Goal: Task Accomplishment & Management: Use online tool/utility

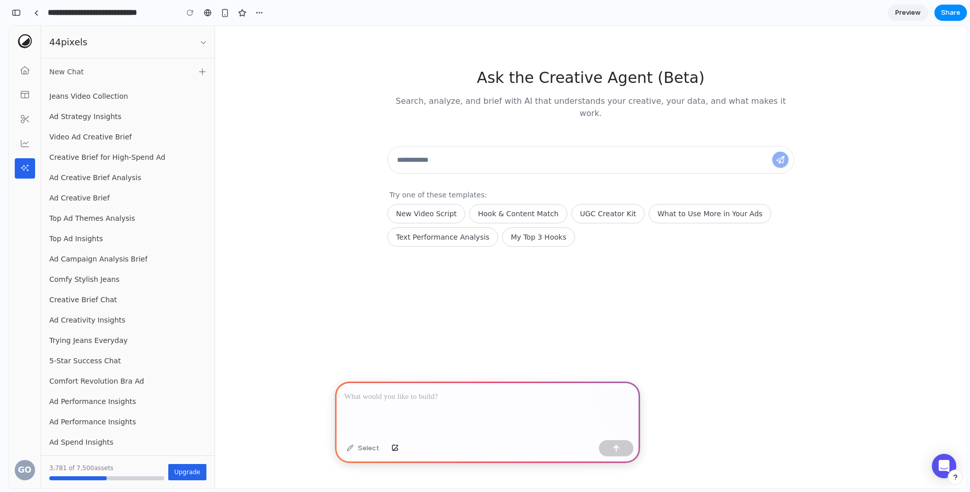
click at [22, 457] on div "GO" at bounding box center [25, 257] width 33 height 462
click at [25, 466] on div "GO" at bounding box center [25, 470] width 20 height 20
click at [26, 465] on div "GO" at bounding box center [25, 470] width 20 height 20
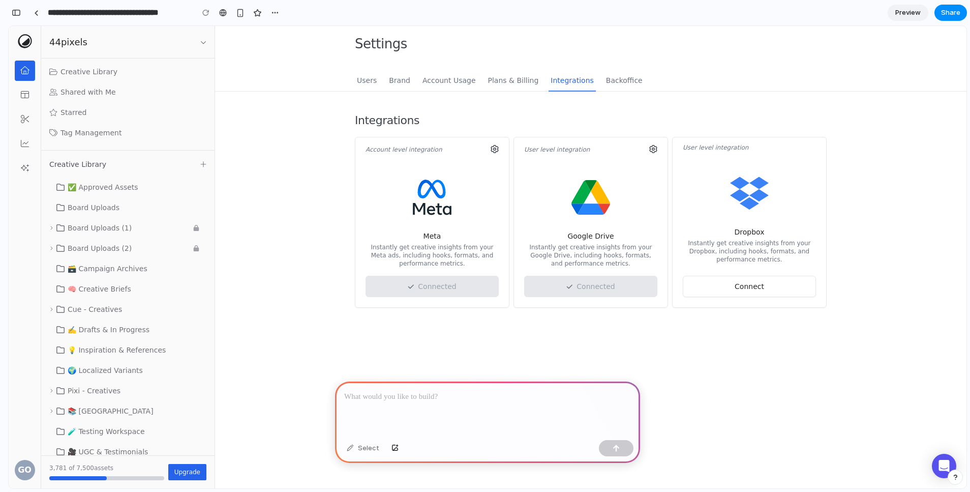
click at [399, 402] on p at bounding box center [487, 397] width 287 height 12
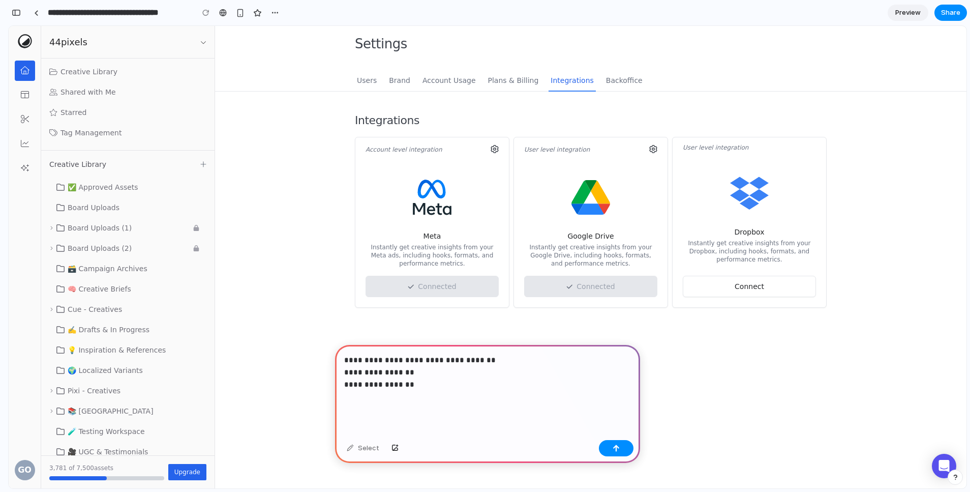
click at [399, 376] on p "**********" at bounding box center [487, 378] width 287 height 49
click at [356, 385] on p "**********" at bounding box center [487, 378] width 287 height 49
click at [432, 386] on p "**********" at bounding box center [487, 378] width 287 height 49
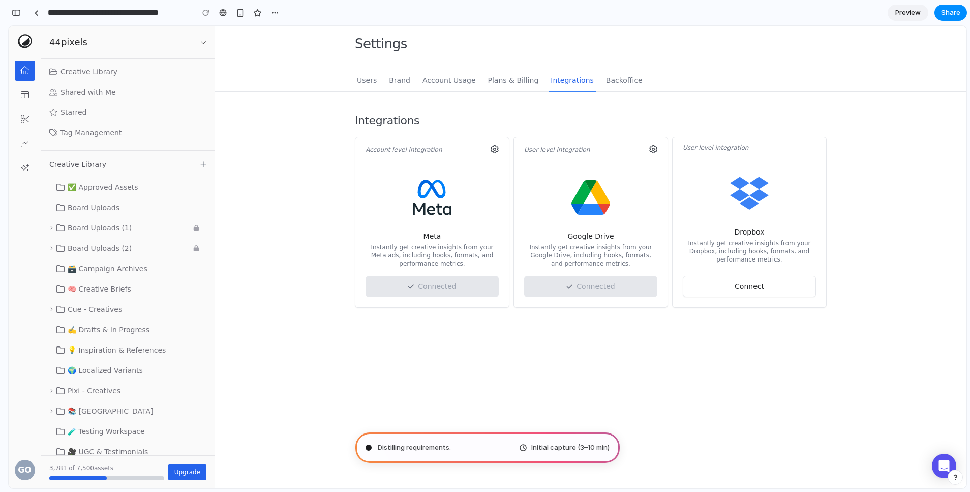
type input "**********"
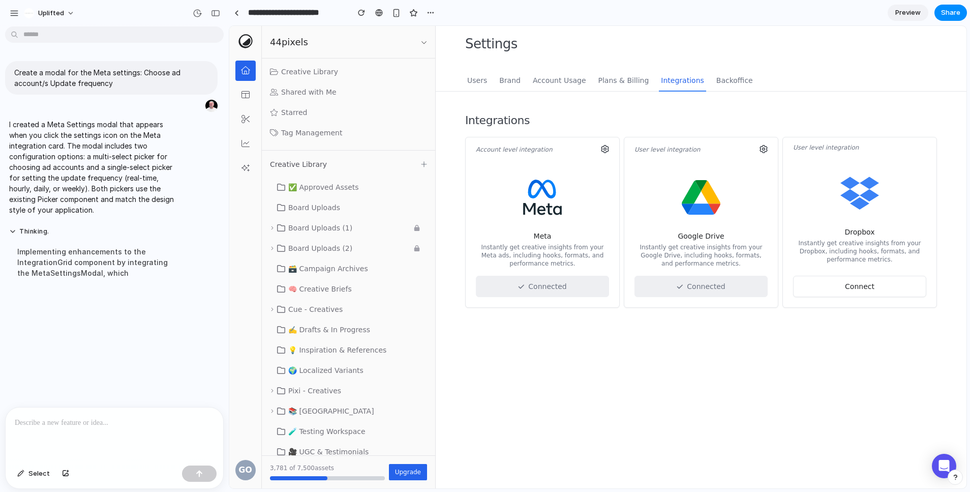
click at [603, 151] on icon at bounding box center [605, 149] width 8 height 8
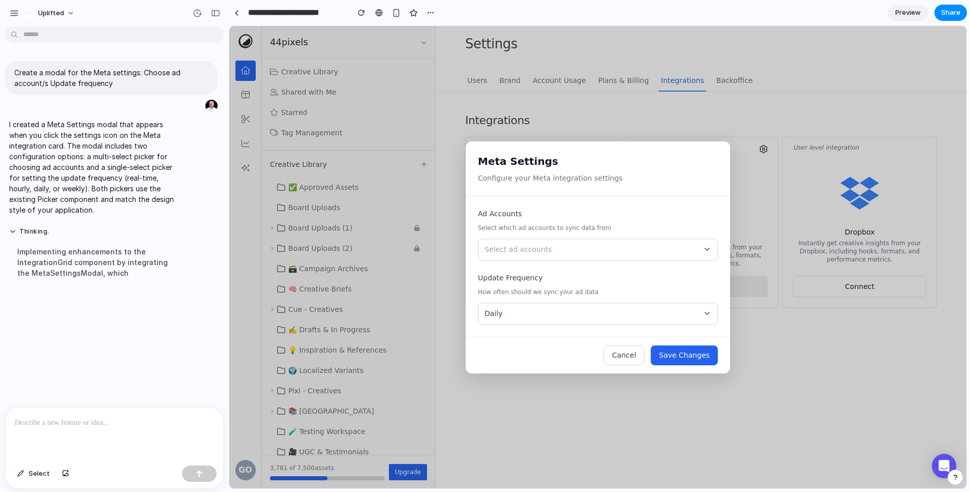
click at [606, 251] on button "Select ad accounts" at bounding box center [598, 250] width 240 height 22
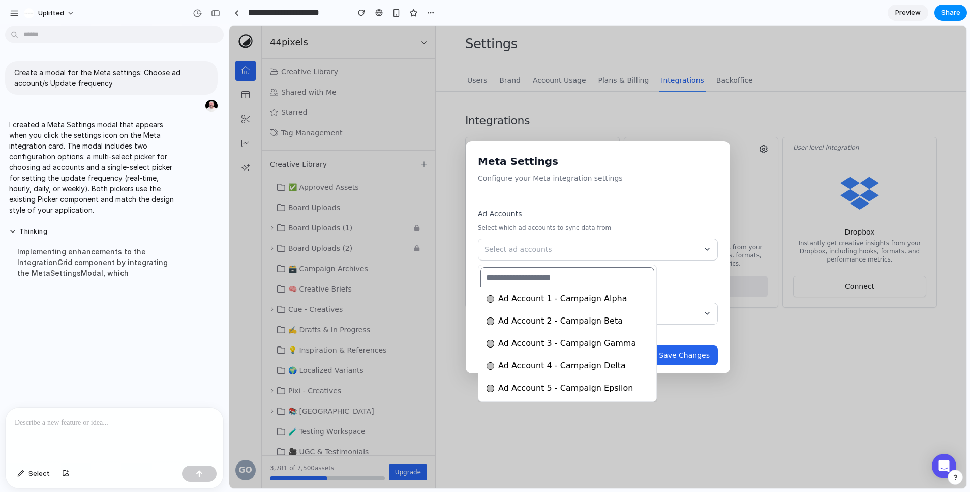
click at [566, 320] on span "Ad Account 2 - Campaign Beta" at bounding box center [560, 321] width 125 height 12
click at [550, 367] on span "Ad Account 4 - Campaign Delta" at bounding box center [562, 366] width 128 height 12
click at [681, 357] on div "Ad Account 1 - Campaign Alpha Ad Account 2 - Campaign Beta Ad Account 3 - Campa…" at bounding box center [598, 257] width 738 height 462
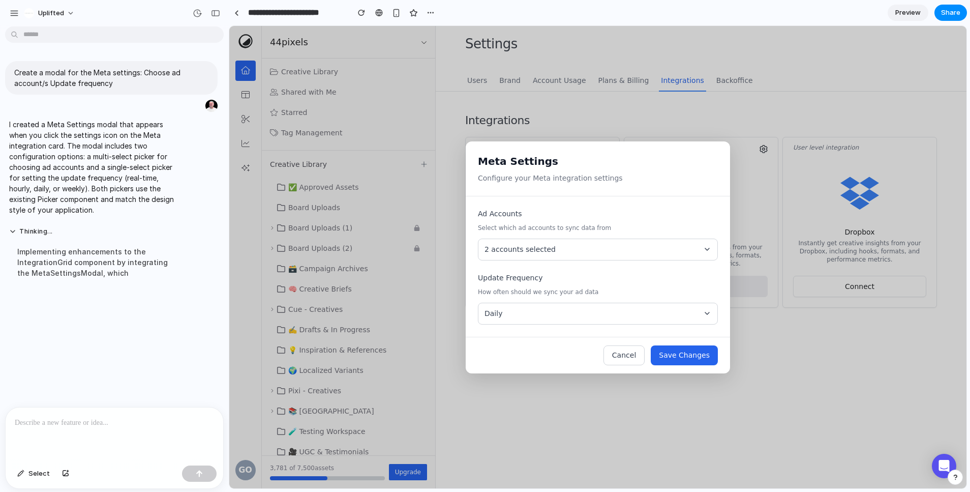
click at [680, 357] on button "Save Changes" at bounding box center [684, 355] width 67 height 20
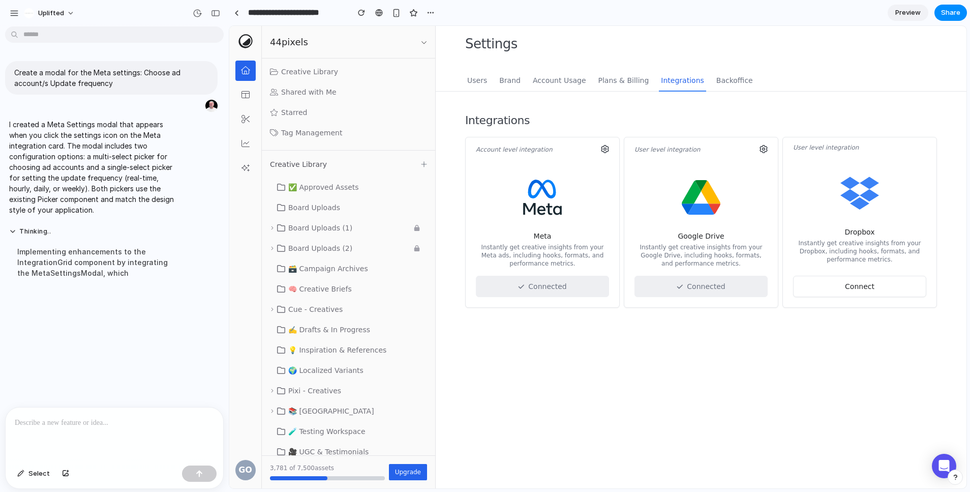
click at [605, 150] on icon at bounding box center [605, 149] width 8 height 8
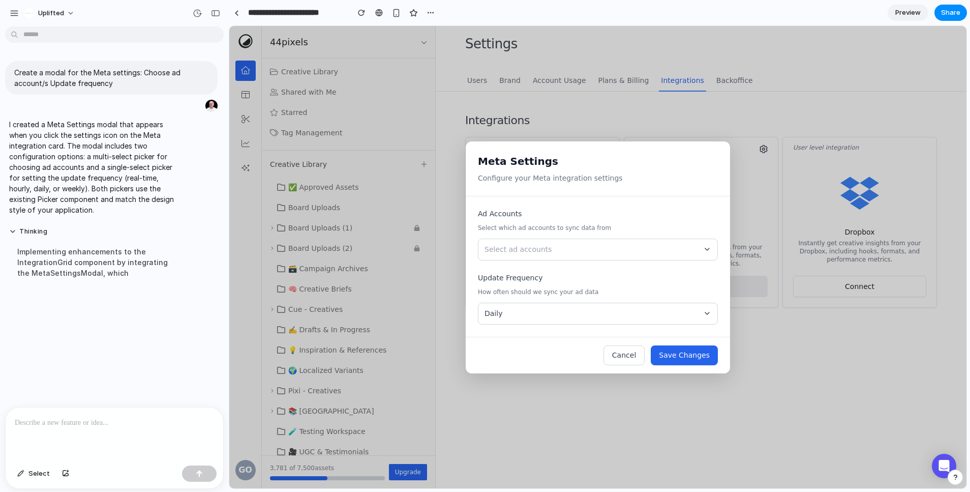
click at [628, 358] on button "Cancel" at bounding box center [624, 355] width 41 height 20
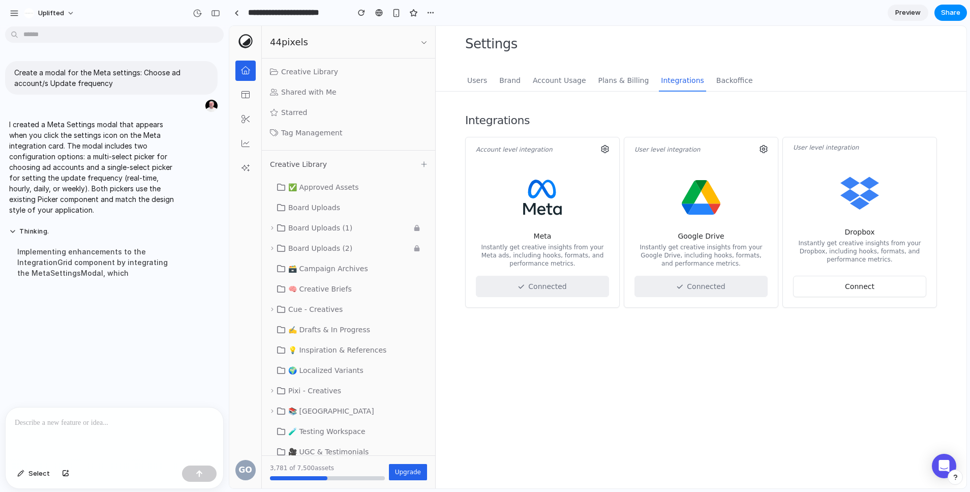
click at [605, 149] on icon at bounding box center [605, 149] width 8 height 8
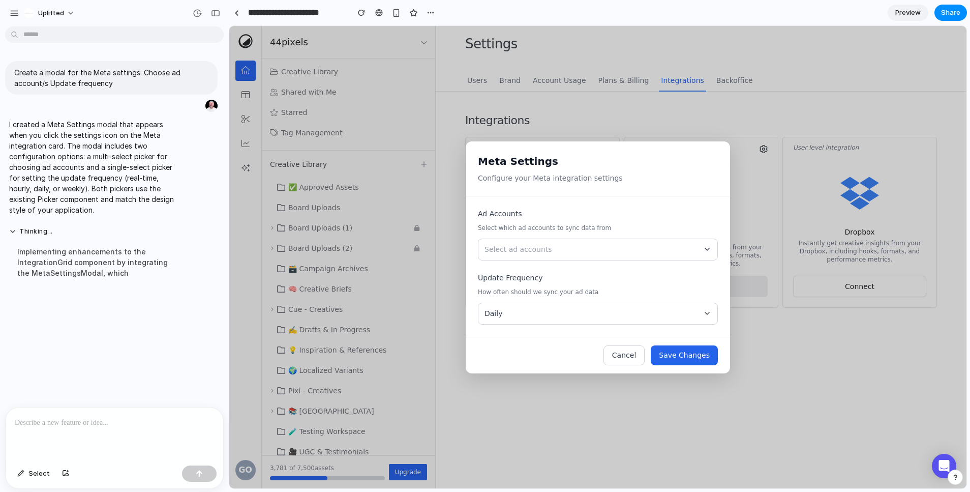
click at [628, 355] on button "Cancel" at bounding box center [624, 355] width 41 height 20
click at [628, 355] on div "Integrations Account level integration Meta Instantly get creative insights fro…" at bounding box center [701, 290] width 488 height 356
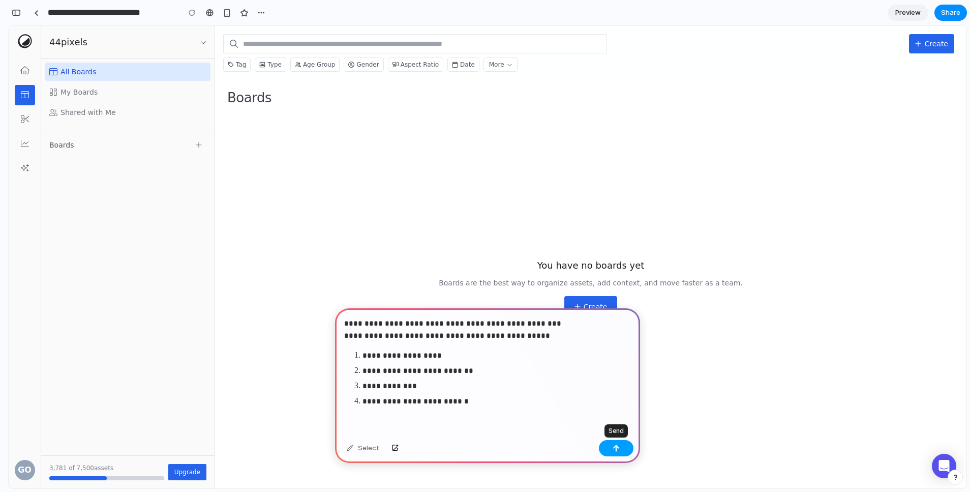
click at [620, 448] on button "button" at bounding box center [616, 448] width 35 height 16
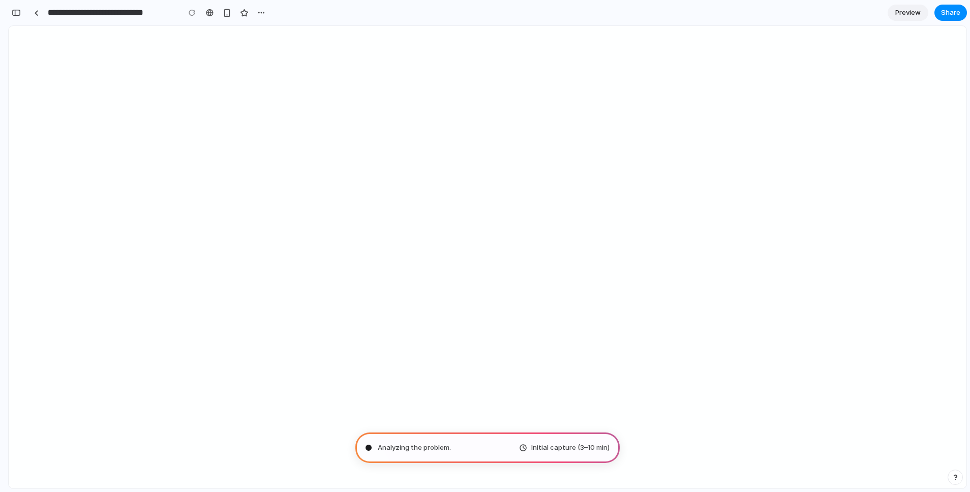
type input "**********"
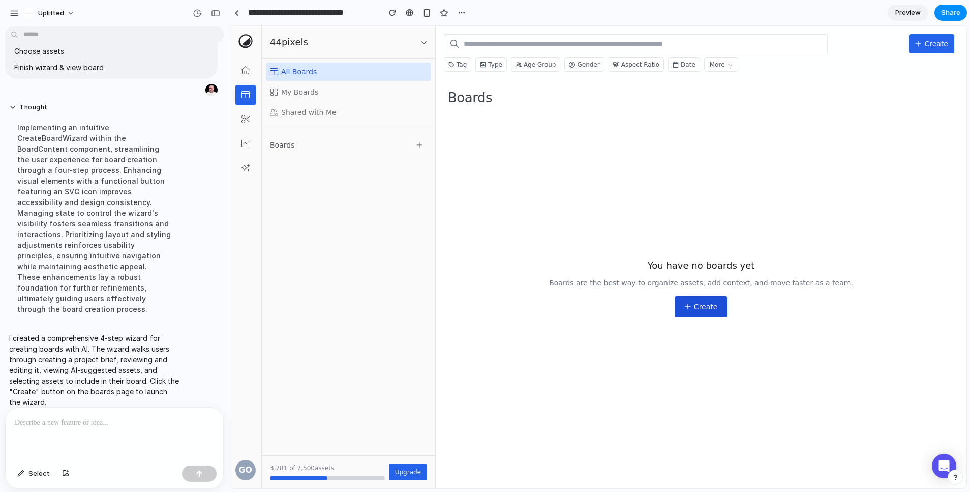
click at [703, 307] on span "Create" at bounding box center [706, 307] width 24 height 10
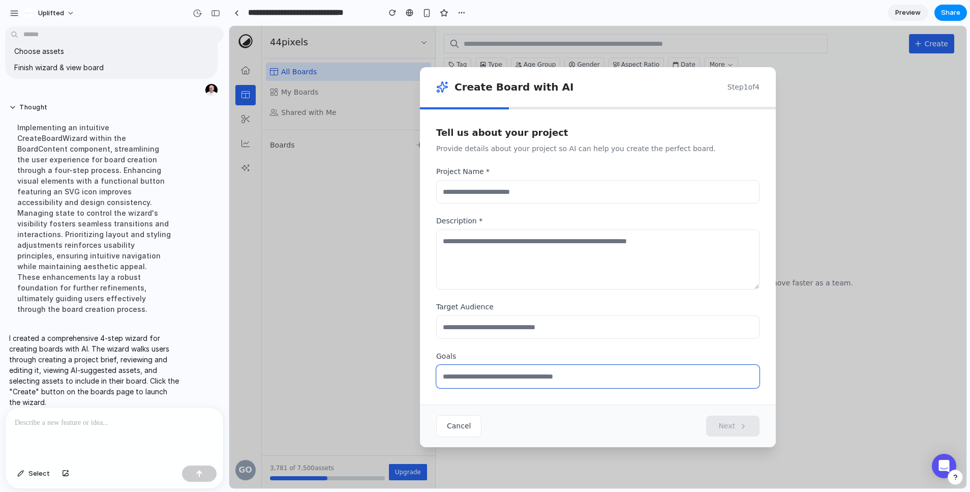
click at [628, 371] on input "text" at bounding box center [597, 376] width 323 height 23
type input "**"
click at [589, 332] on input "text" at bounding box center [597, 326] width 323 height 23
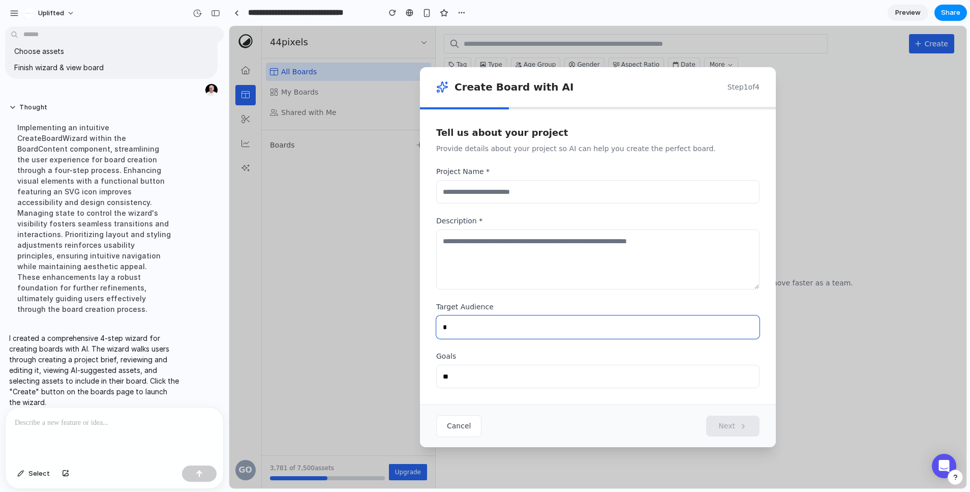
type input "*"
click at [601, 250] on textarea at bounding box center [597, 259] width 323 height 60
type textarea "*"
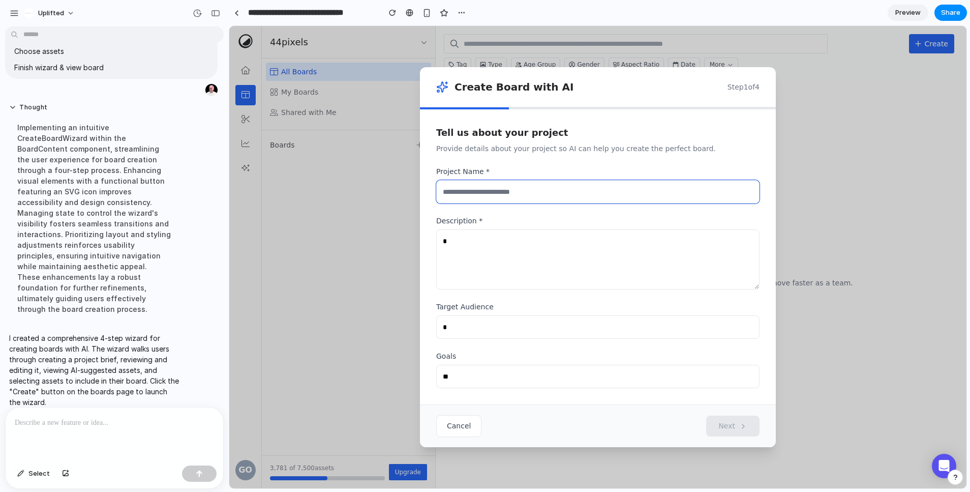
click at [607, 197] on input "text" at bounding box center [597, 191] width 323 height 23
type input "*"
click at [730, 423] on span "Next" at bounding box center [727, 426] width 17 height 11
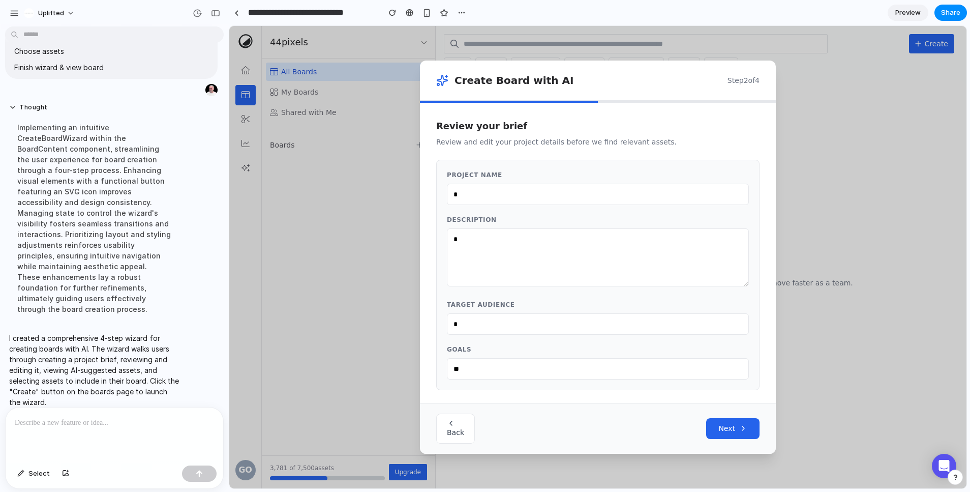
click at [732, 430] on span "Next" at bounding box center [727, 428] width 17 height 11
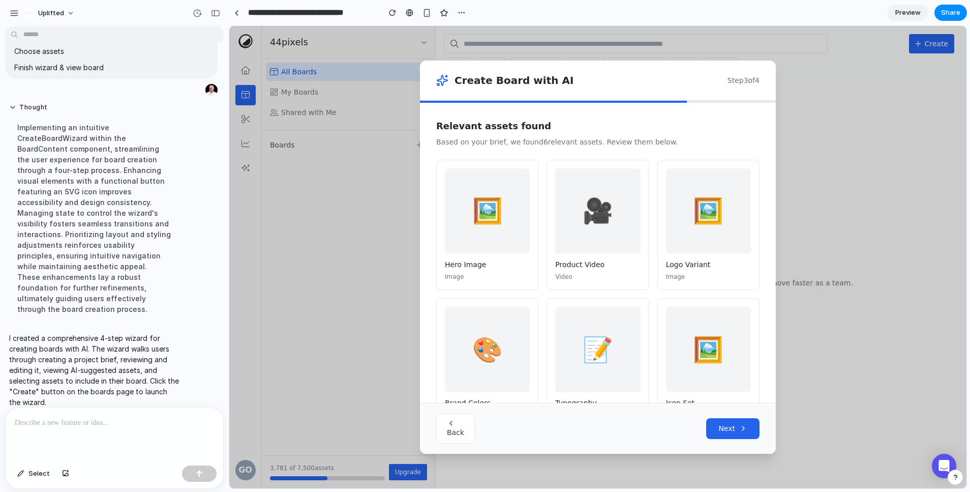
click at [499, 209] on div "🖼️" at bounding box center [487, 210] width 85 height 85
click at [732, 434] on button "Next" at bounding box center [733, 428] width 53 height 21
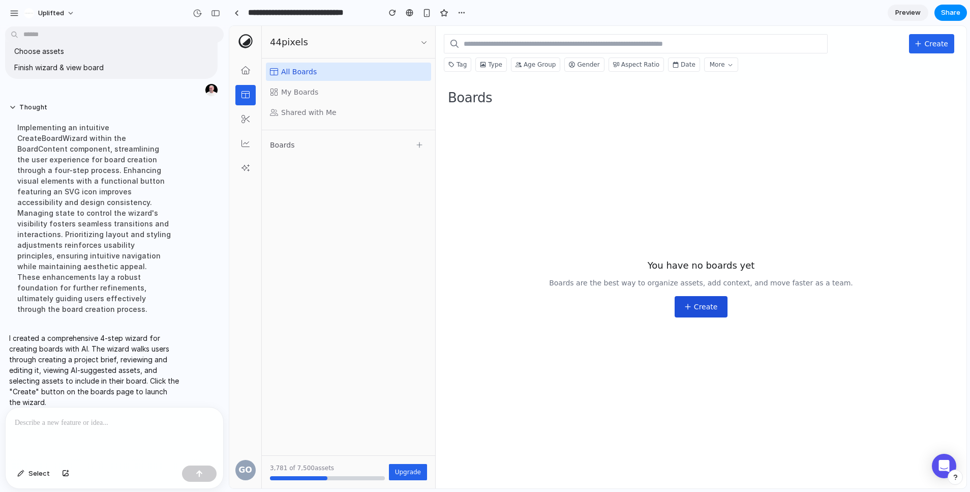
click at [703, 310] on span "Create" at bounding box center [706, 307] width 24 height 10
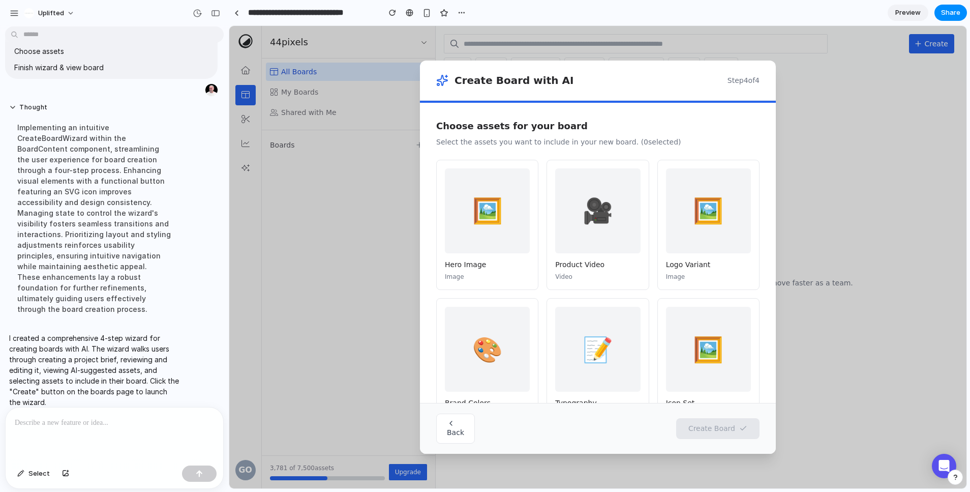
drag, startPoint x: 470, startPoint y: 423, endPoint x: 443, endPoint y: 427, distance: 27.3
click at [443, 427] on div "Back Create Board" at bounding box center [598, 428] width 356 height 51
click at [444, 427] on button "Back" at bounding box center [455, 429] width 39 height 30
click at [444, 426] on button "Back" at bounding box center [455, 429] width 39 height 30
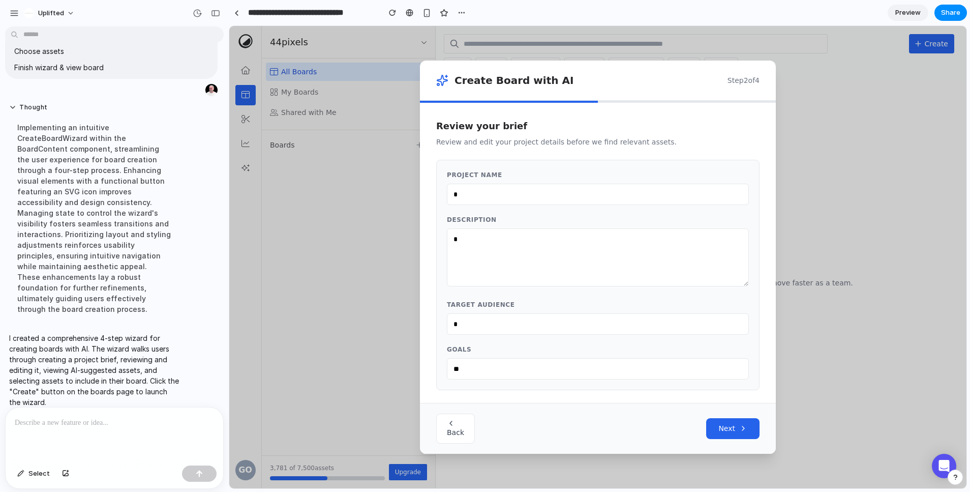
click at [444, 426] on button "Back" at bounding box center [455, 429] width 39 height 30
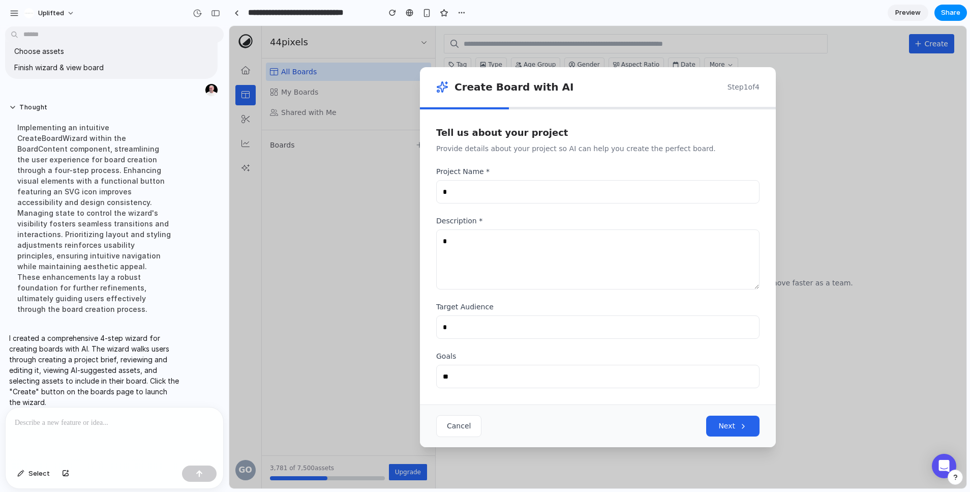
click at [444, 426] on button "Cancel" at bounding box center [458, 426] width 45 height 22
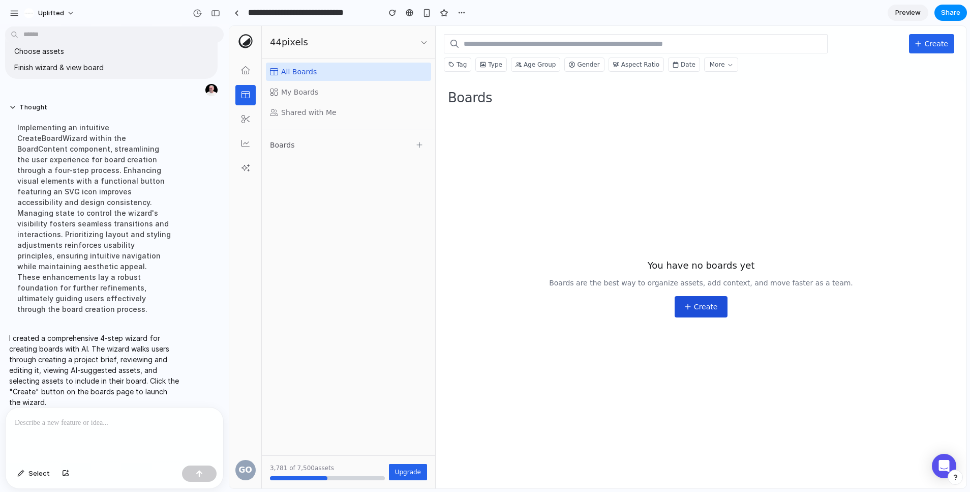
click at [714, 307] on span "Create" at bounding box center [706, 307] width 24 height 10
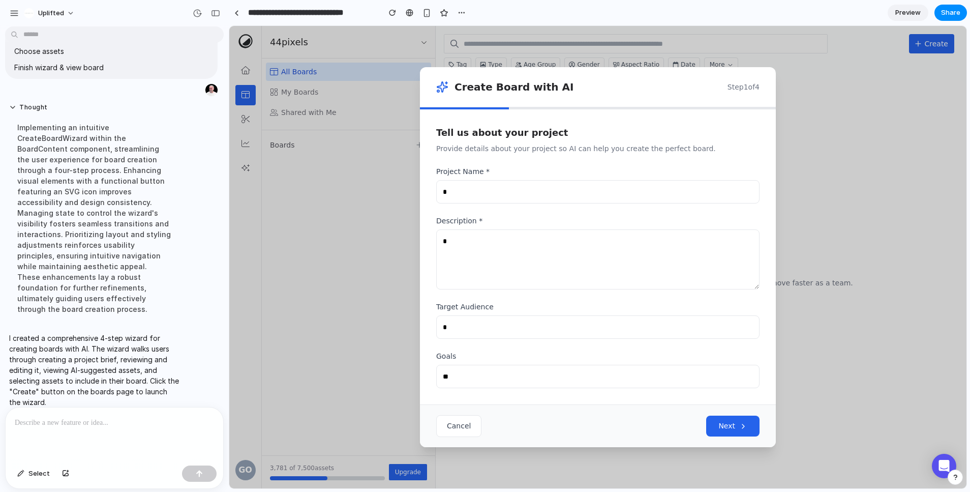
click at [735, 419] on button "Next" at bounding box center [733, 426] width 53 height 21
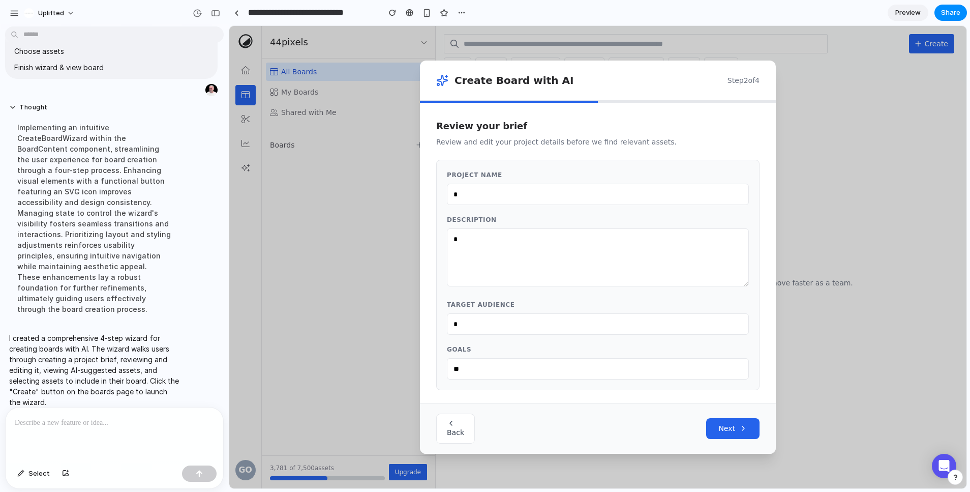
click at [436, 428] on button "Back" at bounding box center [455, 429] width 39 height 30
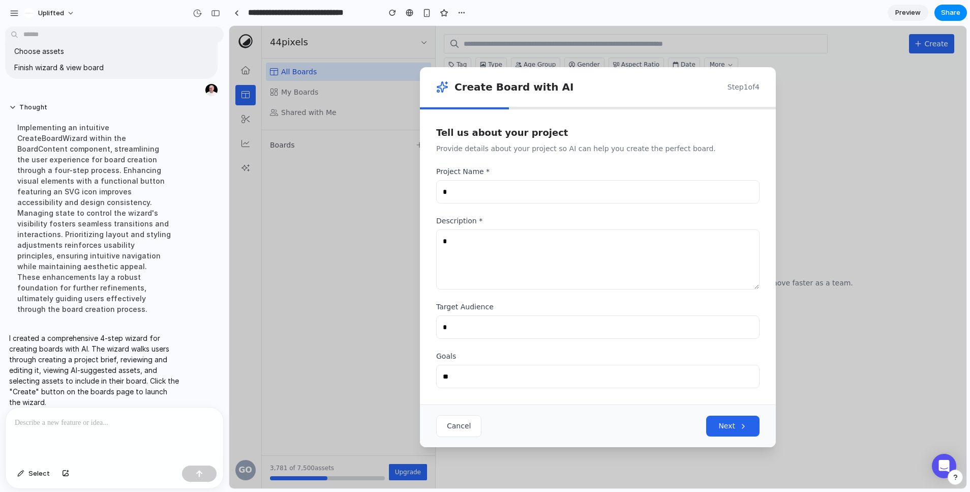
click at [108, 424] on p at bounding box center [114, 423] width 199 height 12
click at [149, 426] on p "**********" at bounding box center [114, 423] width 199 height 12
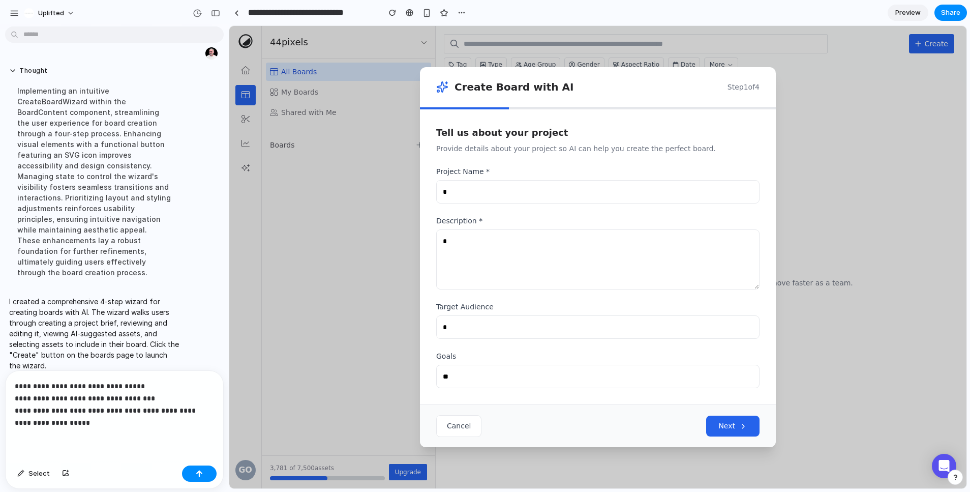
scroll to position [196, 0]
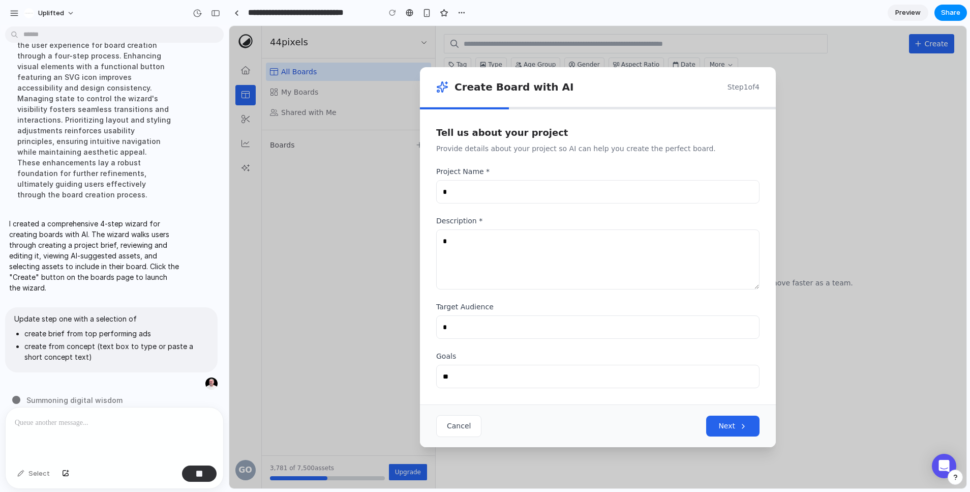
click at [462, 422] on span "Cancel" at bounding box center [459, 426] width 24 height 8
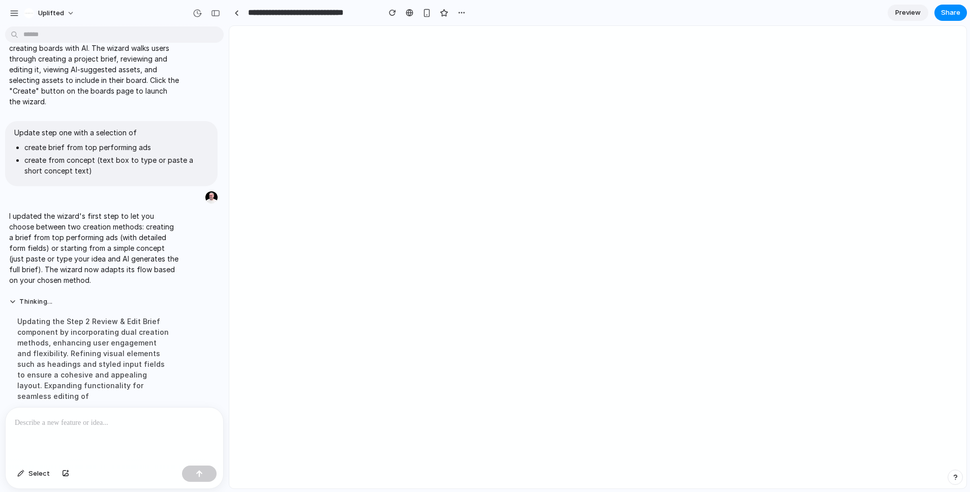
scroll to position [0, 0]
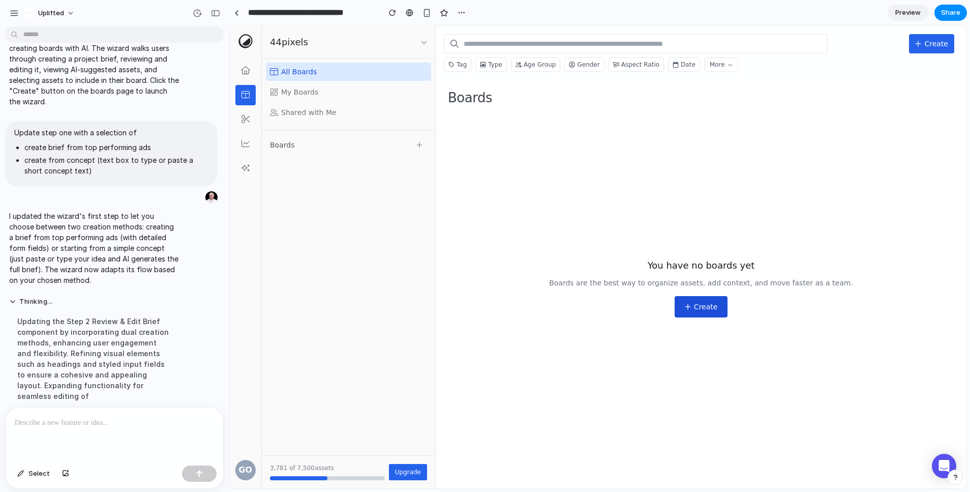
click at [703, 308] on span "Create" at bounding box center [706, 307] width 24 height 10
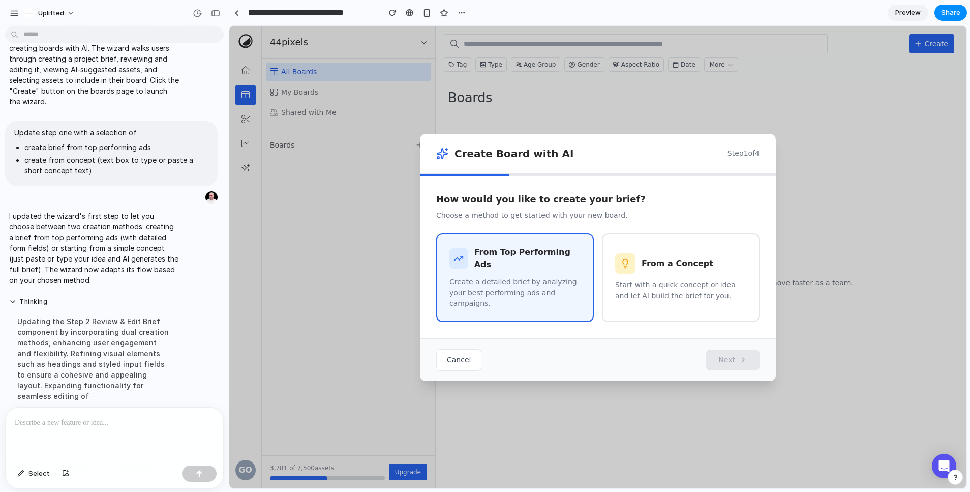
click at [535, 291] on p "Create a detailed brief by analyzing your best performing ads and campaigns." at bounding box center [515, 293] width 131 height 32
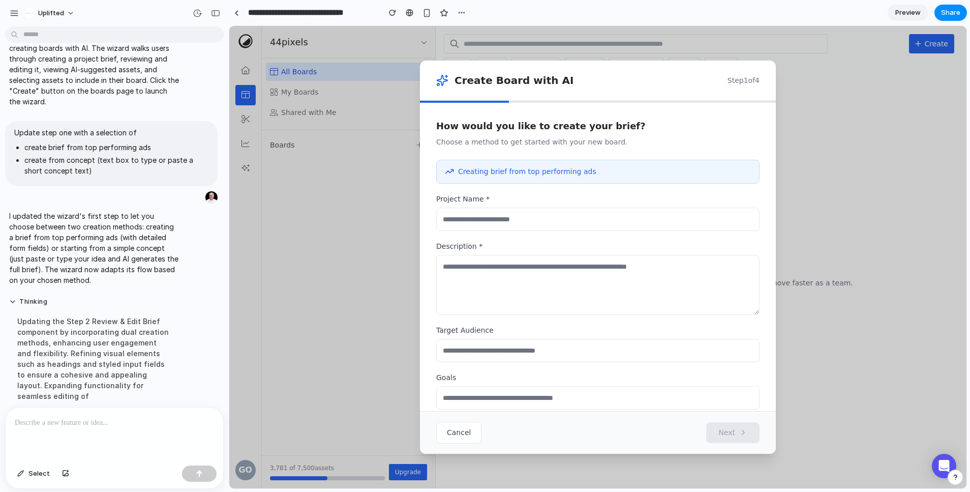
click at [463, 433] on span "Cancel" at bounding box center [459, 432] width 24 height 8
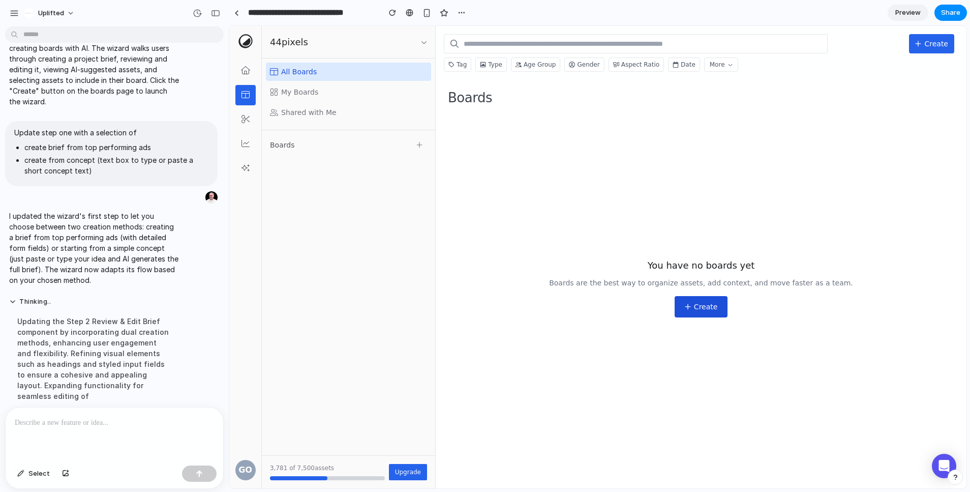
click at [694, 306] on div "Create" at bounding box center [701, 306] width 33 height 9
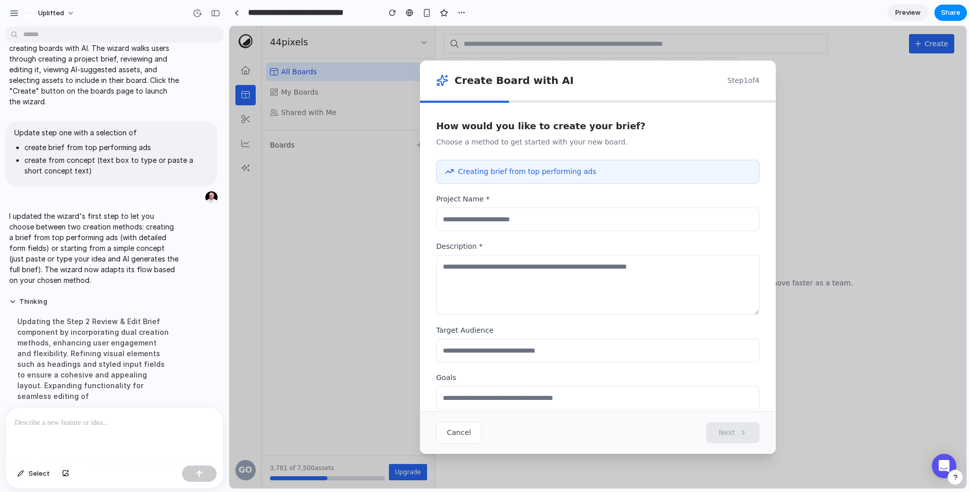
click at [511, 167] on span "Creating brief from top performing ads" at bounding box center [527, 171] width 138 height 11
click at [506, 174] on span "Creating brief from top performing ads" at bounding box center [527, 171] width 138 height 11
click at [464, 430] on span "Cancel" at bounding box center [459, 432] width 24 height 8
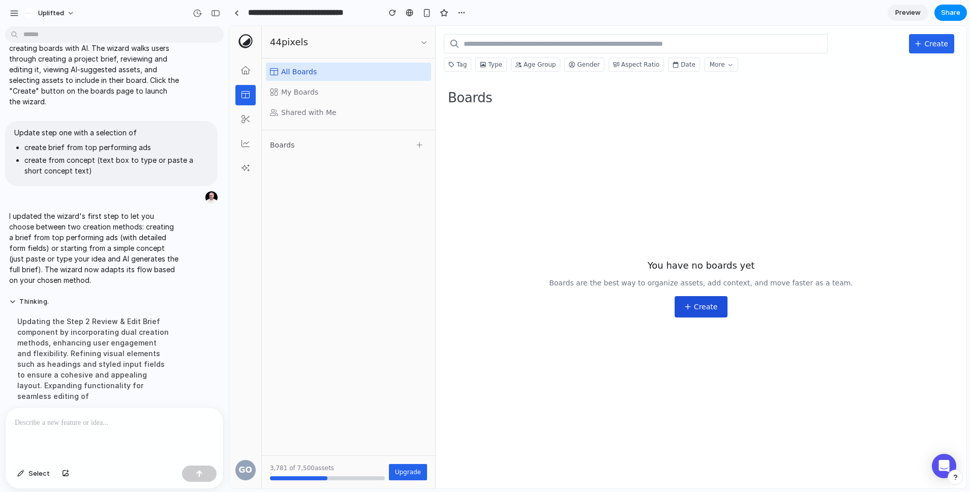
click at [698, 309] on span "Create" at bounding box center [706, 307] width 24 height 10
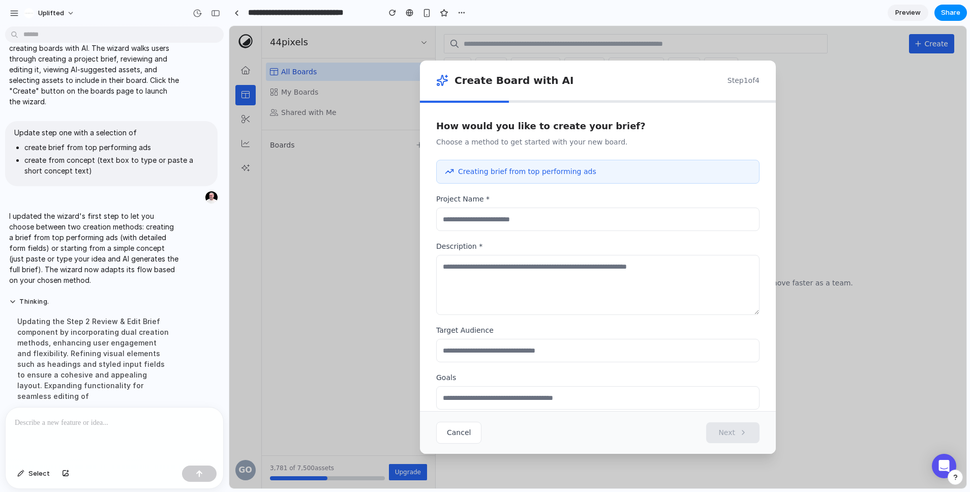
click at [467, 436] on span "Cancel" at bounding box center [459, 432] width 24 height 8
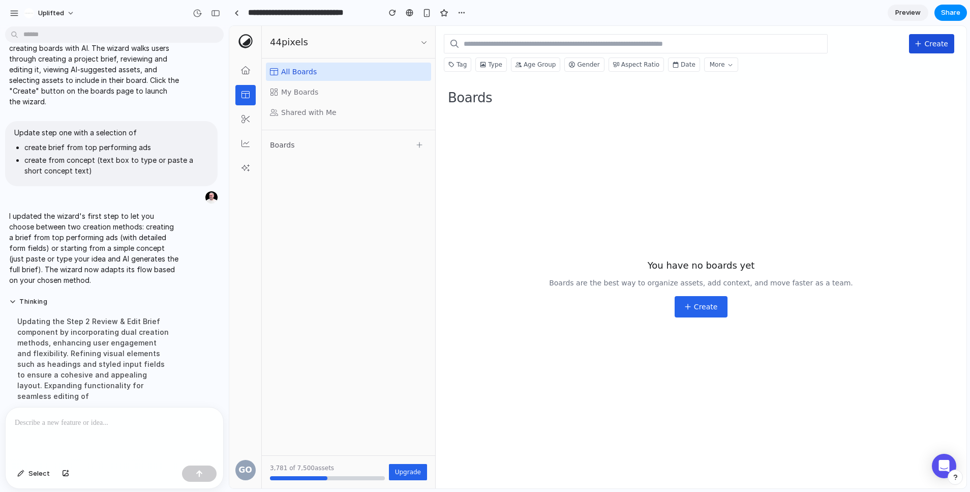
click at [928, 48] on span "Create" at bounding box center [937, 44] width 24 height 10
click at [716, 304] on button "Create" at bounding box center [701, 306] width 53 height 21
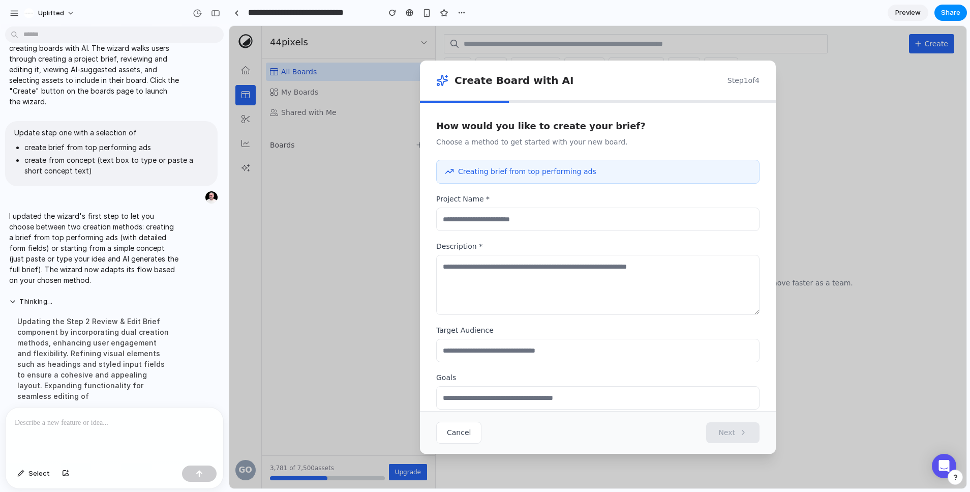
click at [517, 168] on span "Creating brief from top performing ads" at bounding box center [527, 171] width 138 height 11
click at [531, 170] on span "Creating brief from top performing ads" at bounding box center [527, 171] width 138 height 11
click at [518, 219] on input "text" at bounding box center [597, 219] width 323 height 23
type input "*"
drag, startPoint x: 549, startPoint y: 290, endPoint x: 582, endPoint y: 363, distance: 79.2
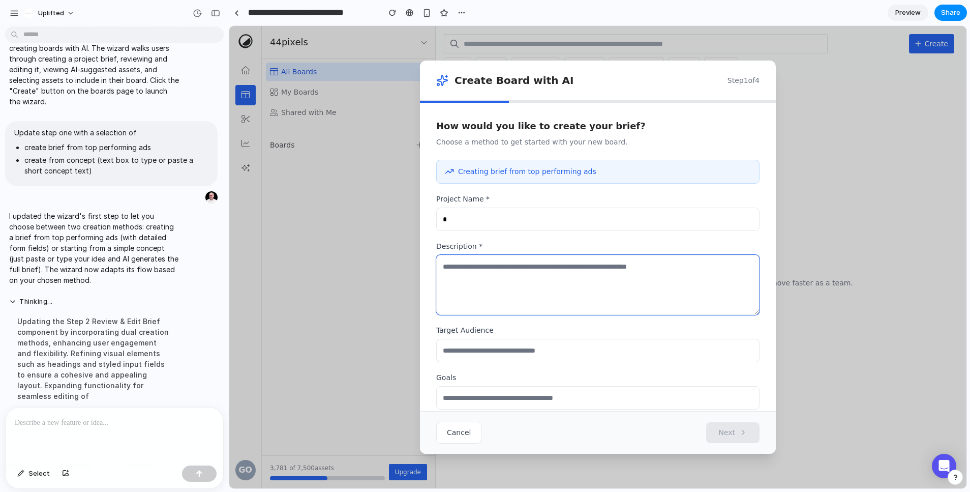
click at [550, 291] on textarea at bounding box center [597, 285] width 323 height 60
type textarea "*"
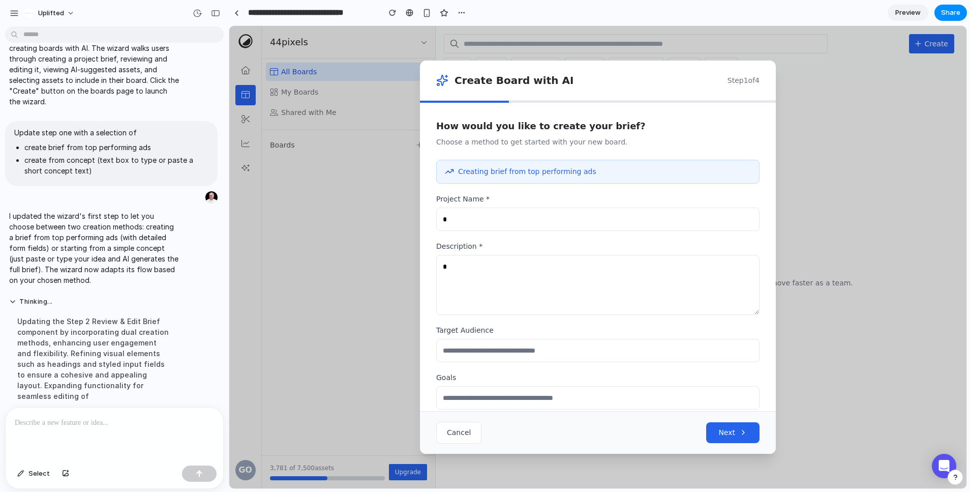
click at [747, 427] on button "Next" at bounding box center [733, 432] width 53 height 21
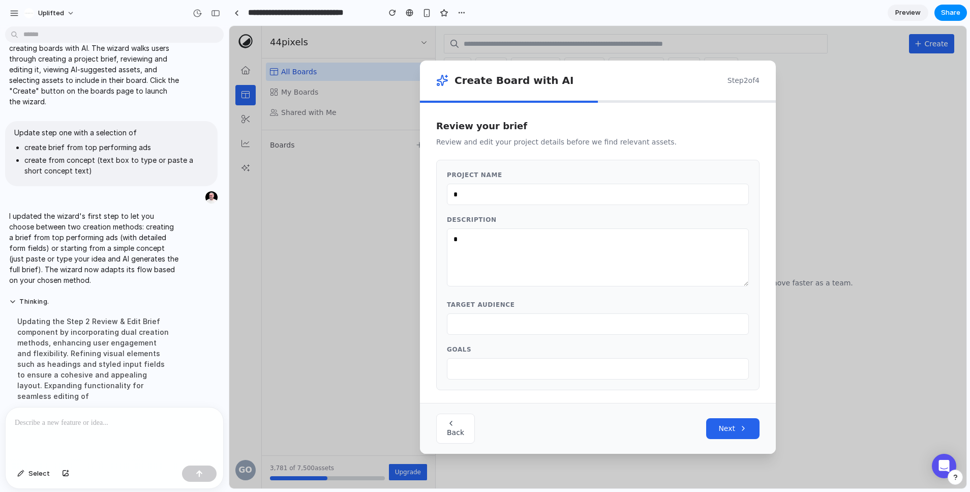
click at [734, 431] on span "Next" at bounding box center [727, 428] width 17 height 11
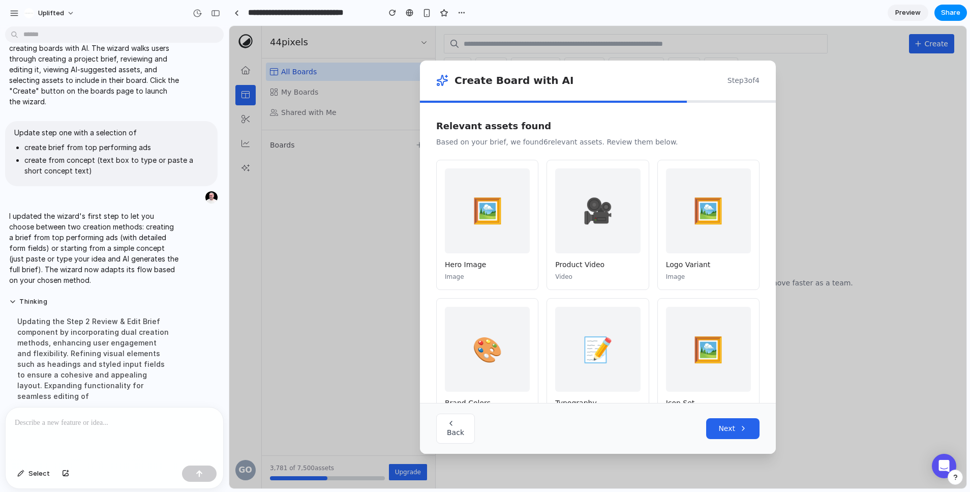
drag, startPoint x: 499, startPoint y: 228, endPoint x: 506, endPoint y: 260, distance: 32.1
click at [501, 232] on div "🖼️" at bounding box center [487, 210] width 85 height 85
click at [461, 437] on button "Back" at bounding box center [455, 429] width 39 height 30
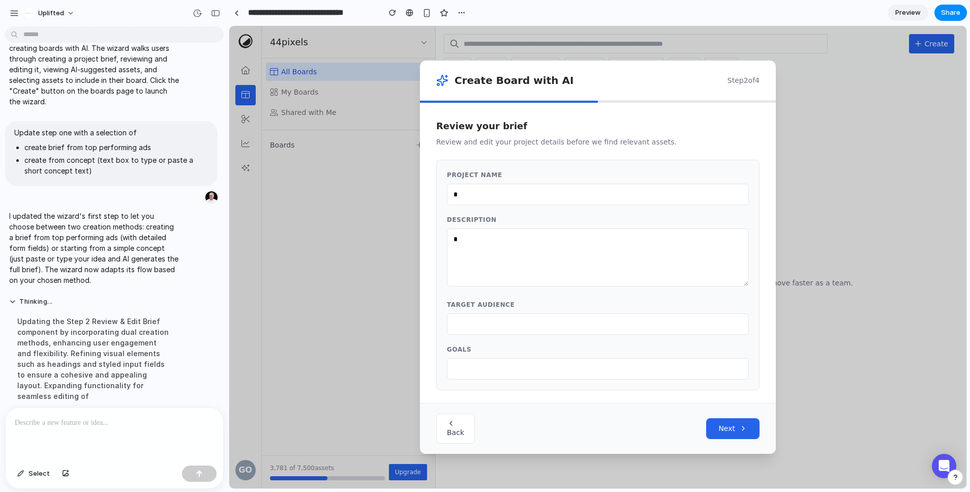
click at [461, 436] on span "Back" at bounding box center [455, 432] width 17 height 8
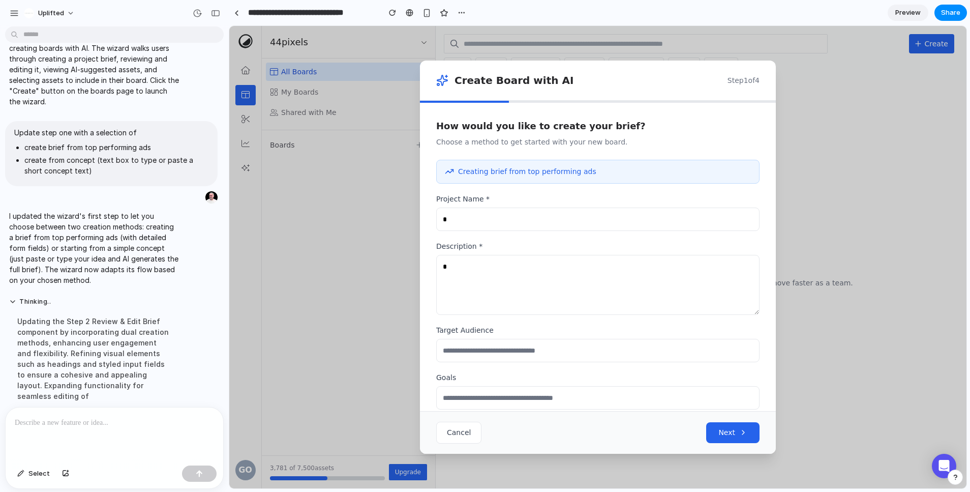
click at [497, 178] on div "Creating brief from top performing ads" at bounding box center [597, 172] width 323 height 24
click at [739, 443] on div "Cancel Next" at bounding box center [598, 432] width 356 height 43
click at [734, 434] on span "Next" at bounding box center [727, 432] width 17 height 11
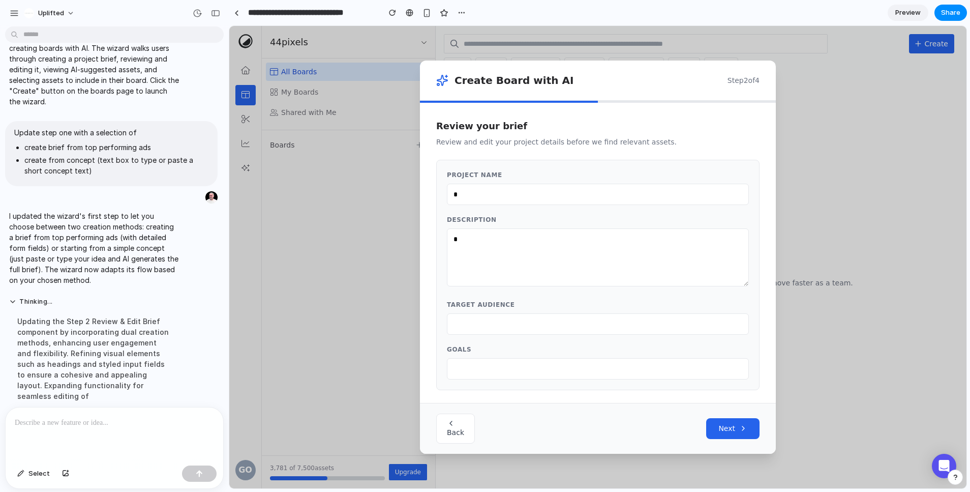
click at [734, 434] on button "Next" at bounding box center [733, 428] width 53 height 21
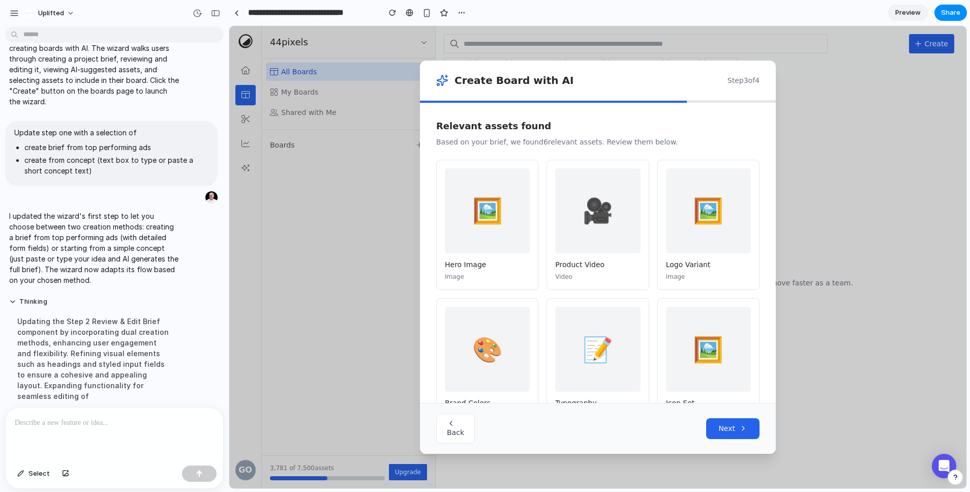
click at [734, 434] on button "Next" at bounding box center [733, 428] width 53 height 21
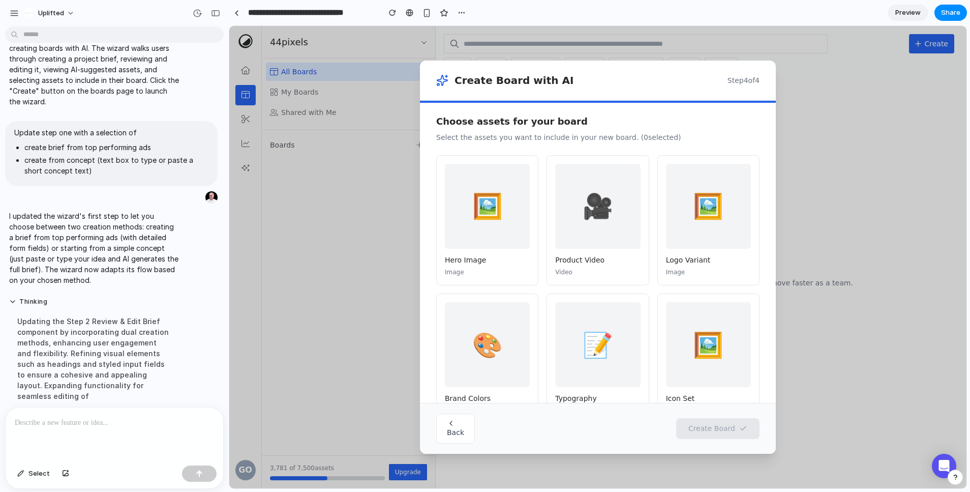
scroll to position [4, 0]
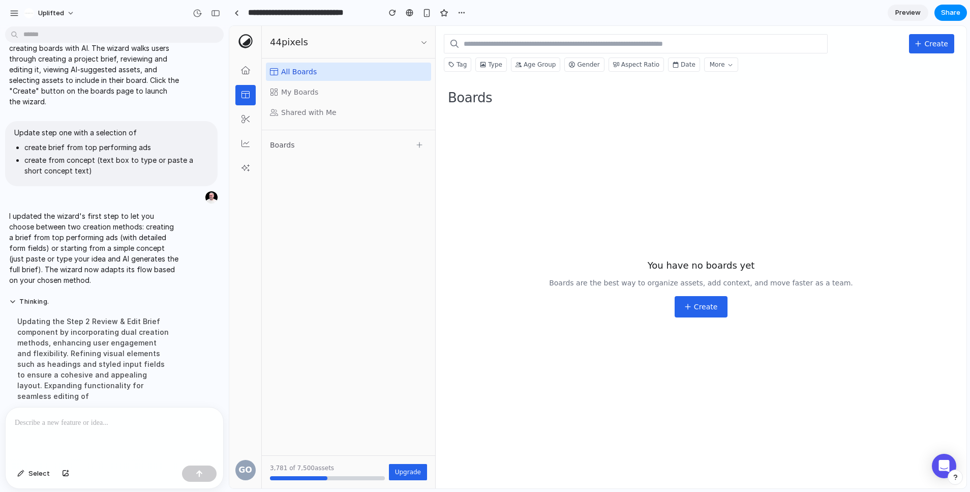
drag, startPoint x: 735, startPoint y: 293, endPoint x: 723, endPoint y: 301, distance: 14.0
click at [735, 293] on section "You have no boards yet Boards are the best way to organize assets, add context,…" at bounding box center [701, 288] width 507 height 344
click at [714, 305] on span "Create" at bounding box center [706, 307] width 24 height 10
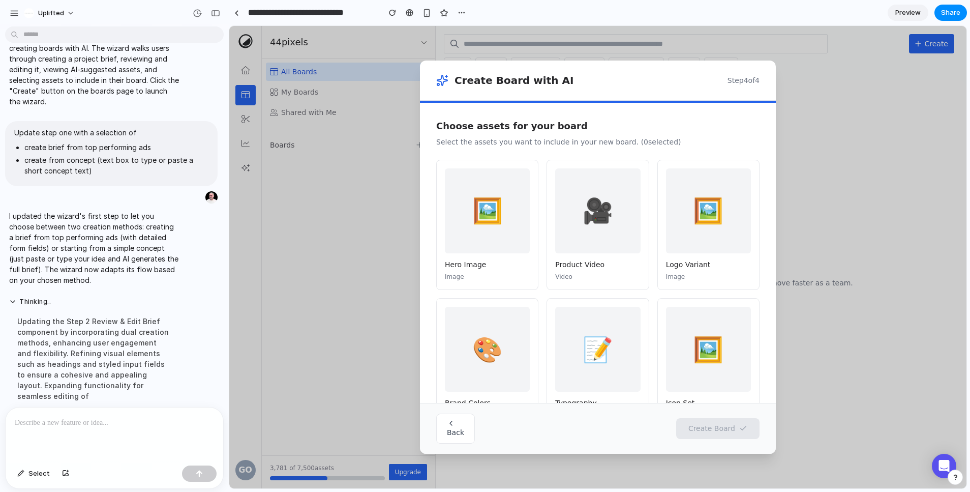
click at [465, 429] on button "Back" at bounding box center [455, 429] width 39 height 30
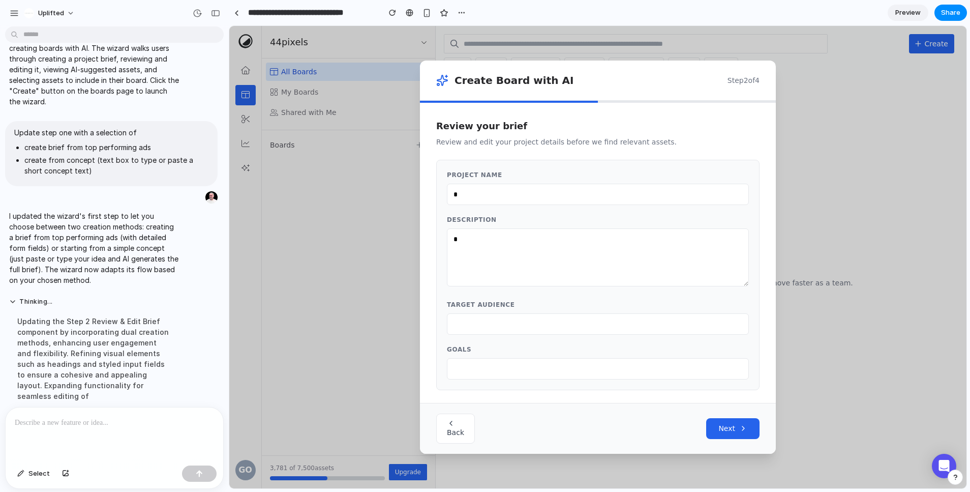
click at [465, 429] on button "Back" at bounding box center [455, 429] width 39 height 30
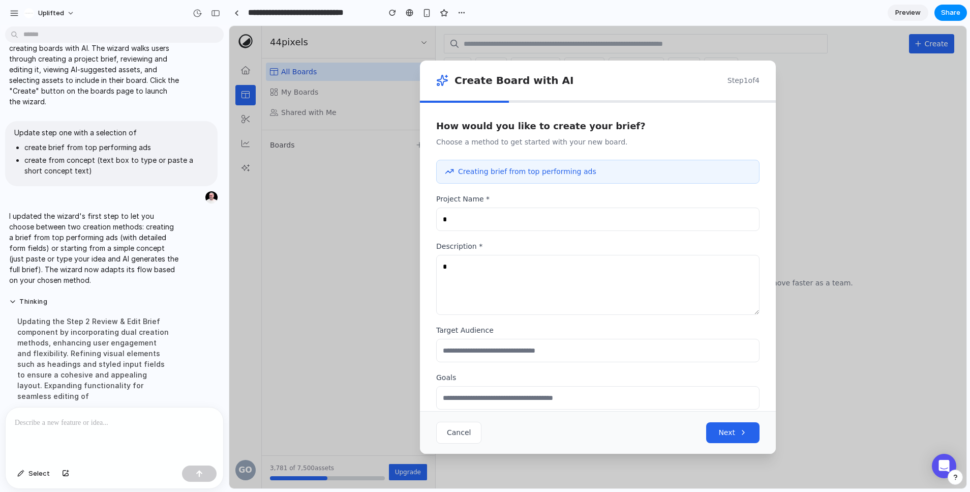
click at [465, 429] on span "Cancel" at bounding box center [459, 432] width 24 height 8
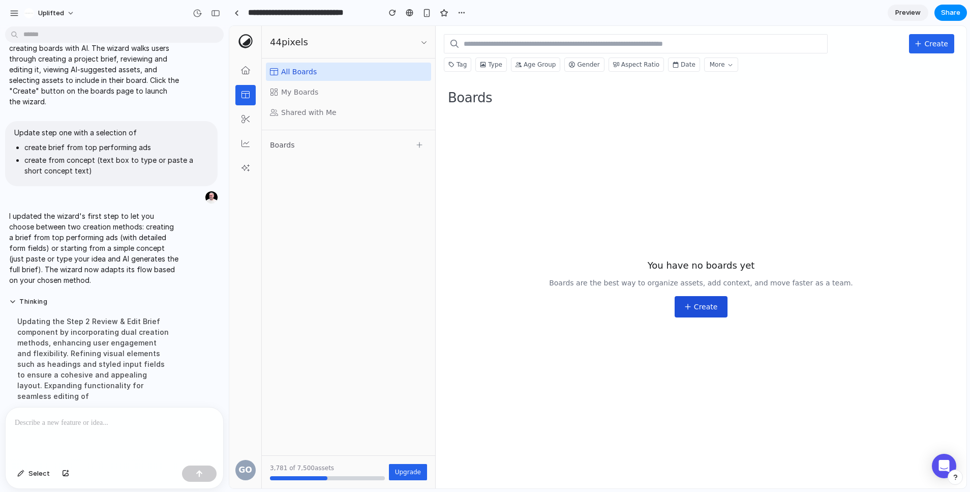
click at [698, 310] on span "Create" at bounding box center [706, 307] width 24 height 10
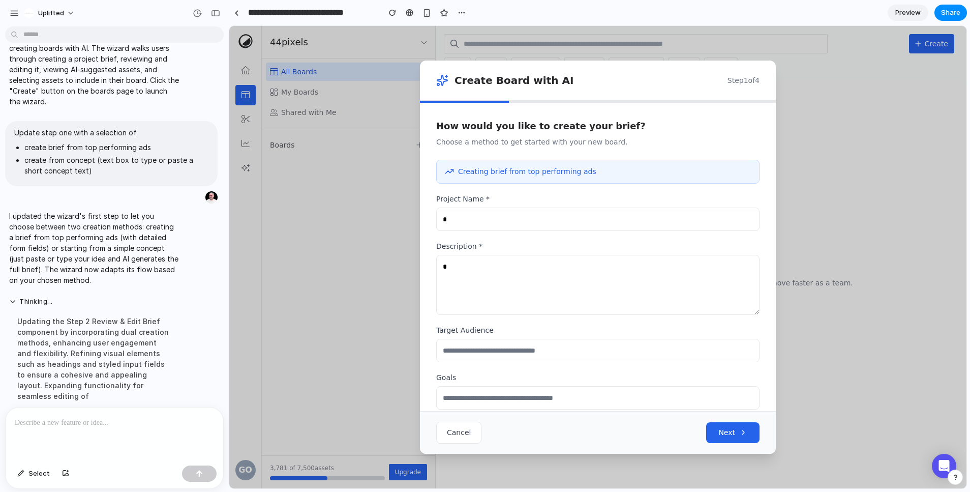
click at [97, 431] on div at bounding box center [115, 434] width 218 height 54
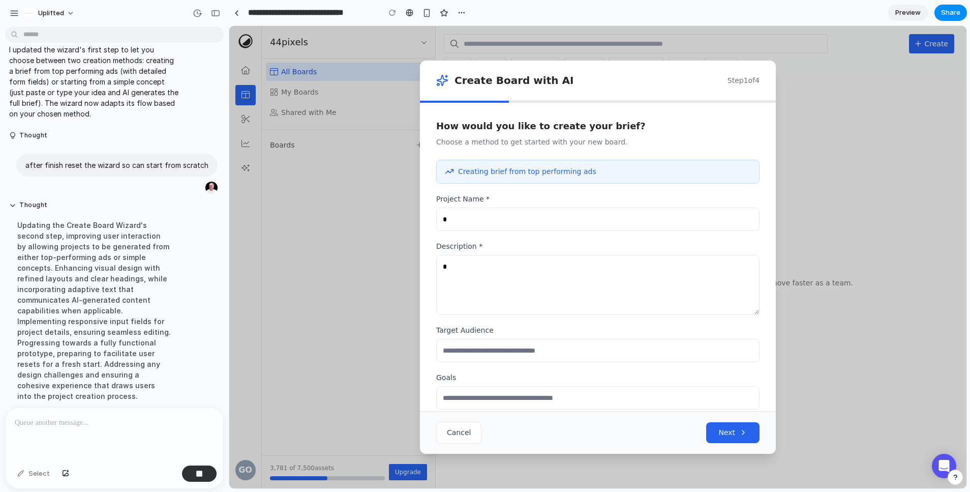
scroll to position [363, 0]
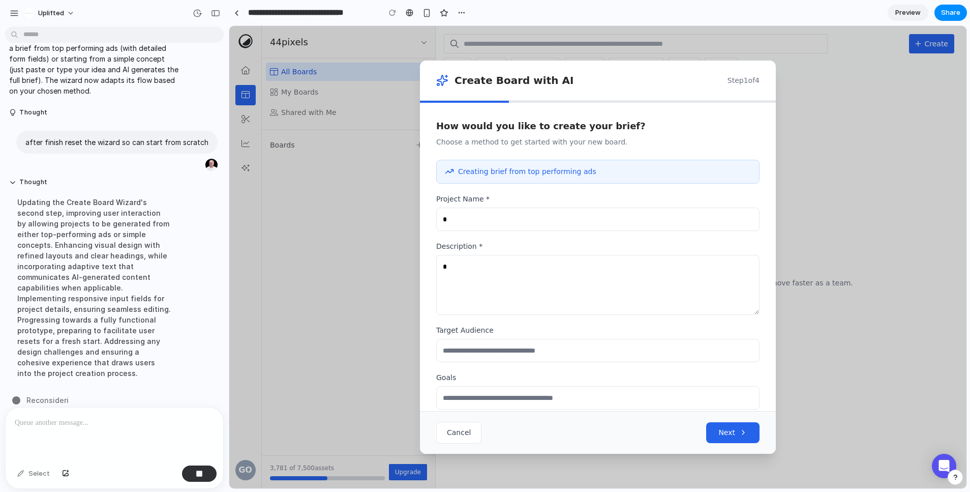
click at [451, 432] on span "Cancel" at bounding box center [459, 432] width 24 height 8
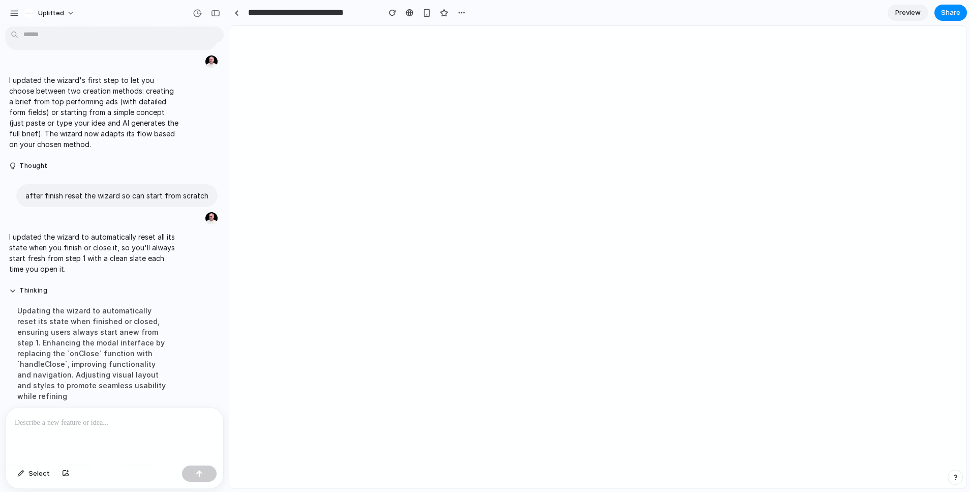
scroll to position [0, 0]
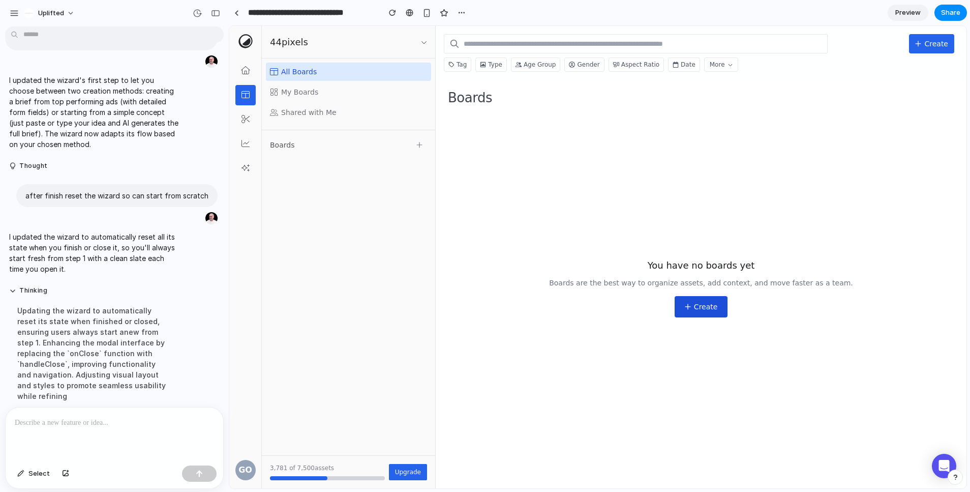
click at [699, 308] on span "Create" at bounding box center [706, 307] width 24 height 10
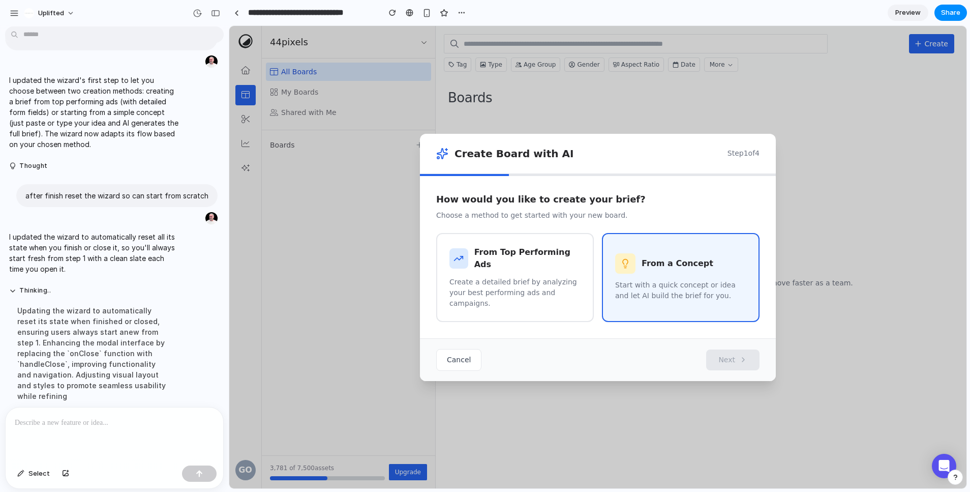
click at [642, 281] on p "Start with a quick concept or idea and let AI build the brief for you." at bounding box center [680, 290] width 131 height 21
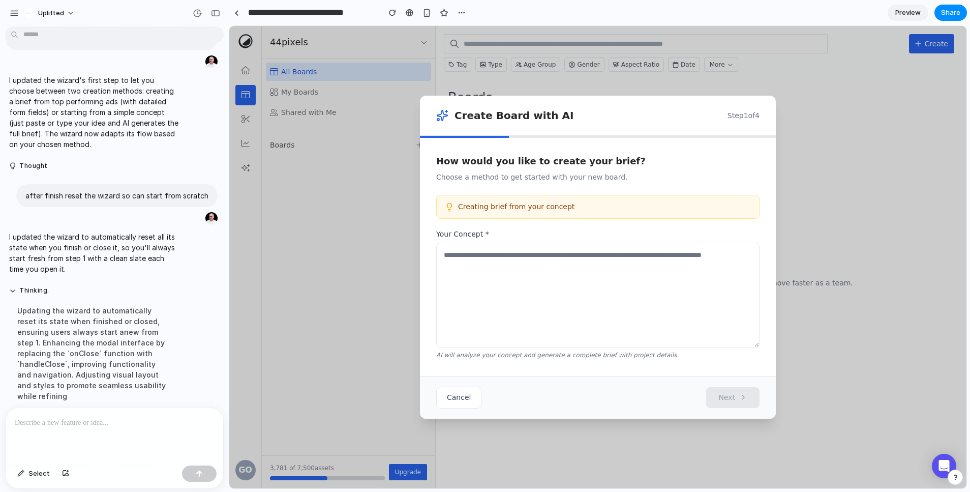
click at [641, 281] on textarea at bounding box center [597, 295] width 323 height 104
type textarea "*****"
click at [730, 397] on span "Next" at bounding box center [727, 397] width 17 height 11
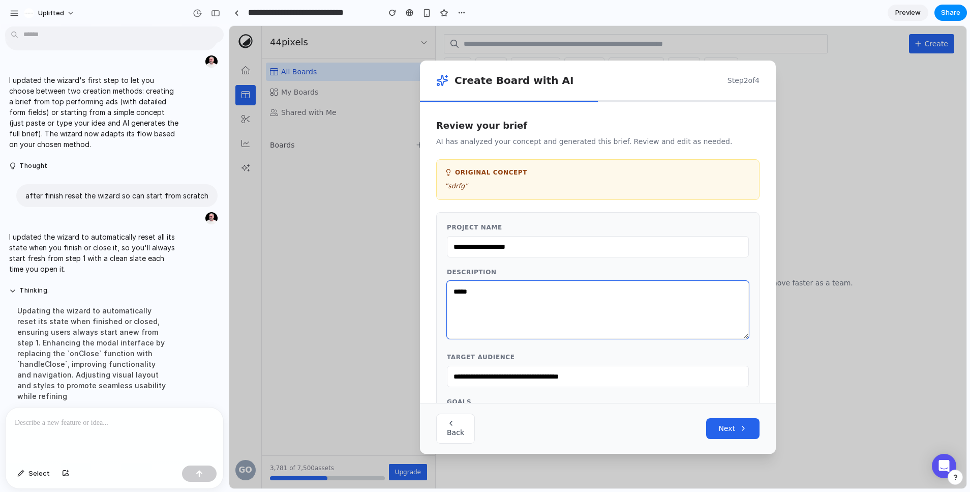
click at [617, 312] on textarea "*****" at bounding box center [598, 310] width 302 height 58
click at [725, 429] on span "Next" at bounding box center [727, 428] width 17 height 11
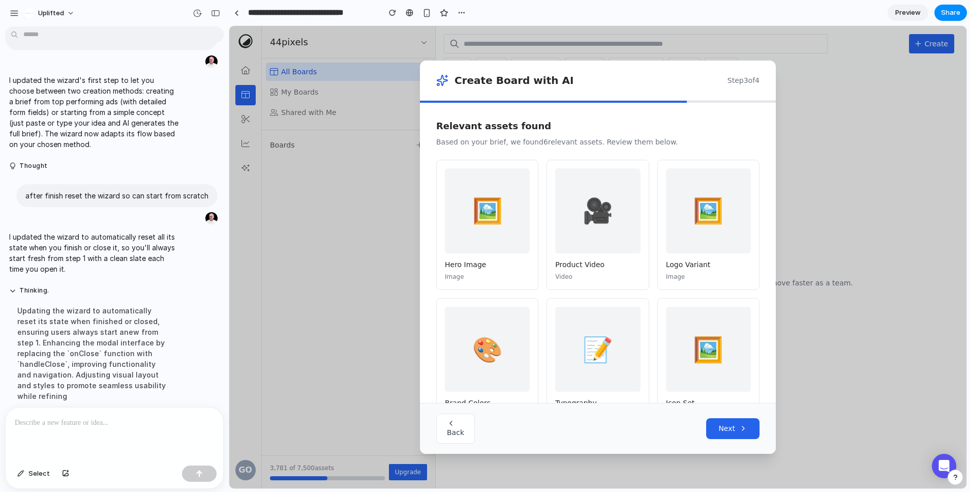
click at [592, 198] on div "🎥" at bounding box center [597, 210] width 85 height 85
click at [595, 215] on div "🎥" at bounding box center [597, 210] width 85 height 85
click at [719, 428] on span "Next" at bounding box center [727, 428] width 17 height 11
click at [450, 430] on span "Back" at bounding box center [455, 432] width 17 height 8
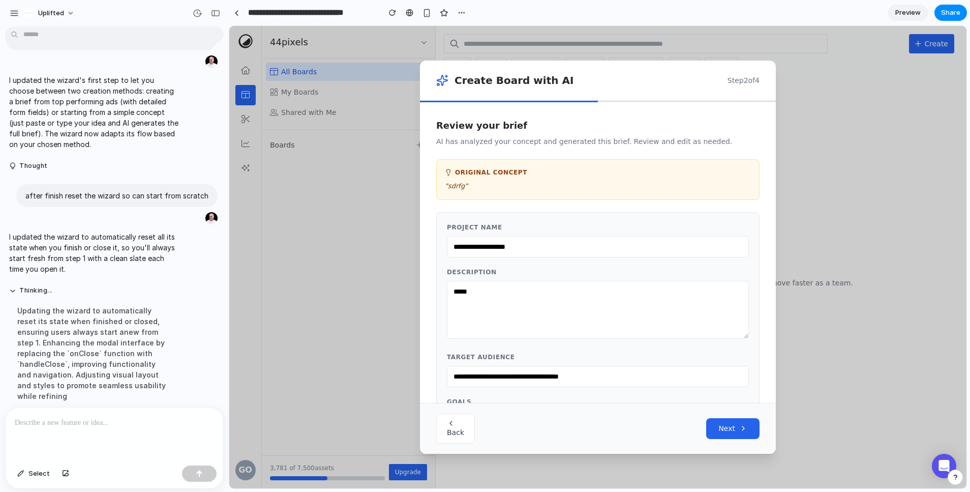
click at [450, 430] on span "Back" at bounding box center [455, 432] width 17 height 8
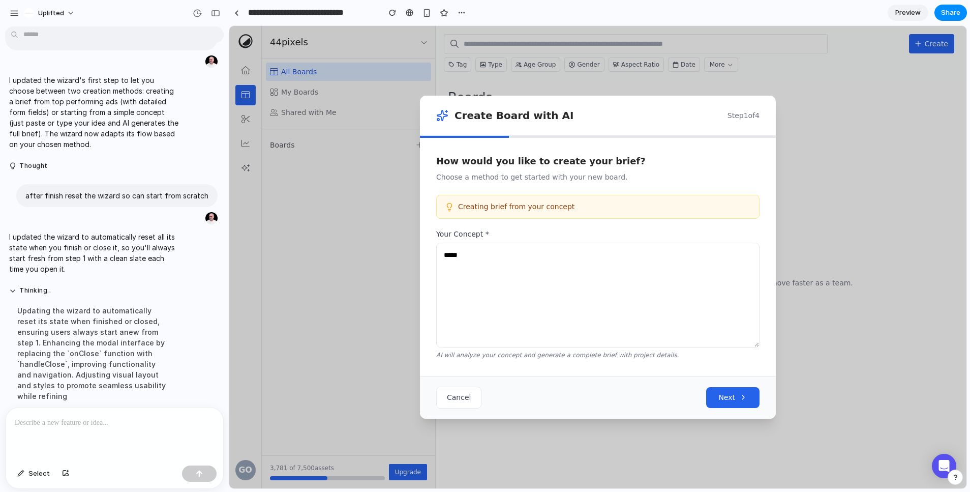
click at [727, 392] on span "Next" at bounding box center [727, 397] width 17 height 11
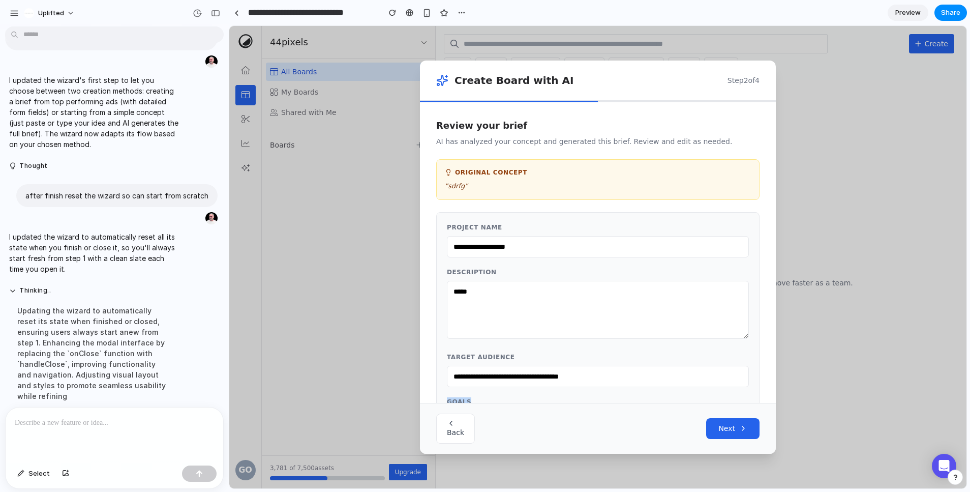
click at [727, 392] on div "**********" at bounding box center [598, 327] width 302 height 209
click at [727, 432] on span "Next" at bounding box center [727, 428] width 17 height 11
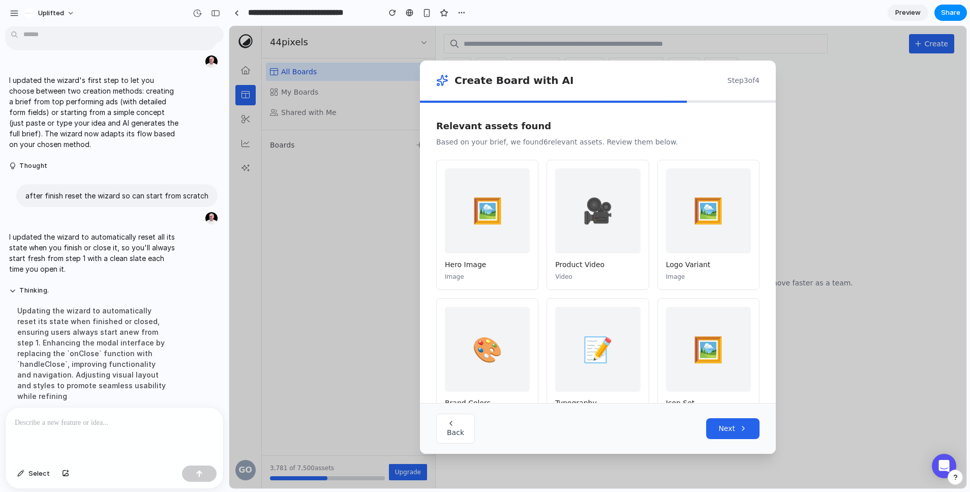
click at [727, 432] on span "Next" at bounding box center [727, 428] width 17 height 11
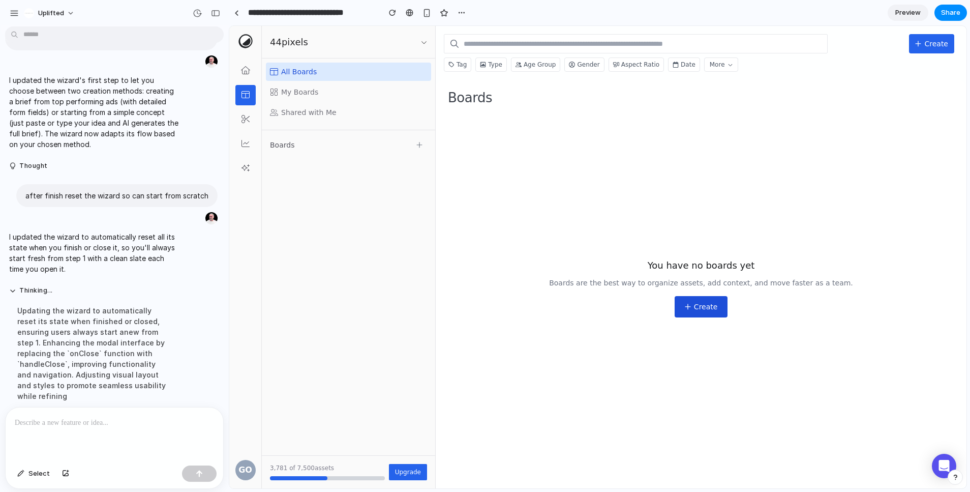
click at [702, 304] on span "Create" at bounding box center [706, 307] width 24 height 10
